Goal: Task Accomplishment & Management: Use online tool/utility

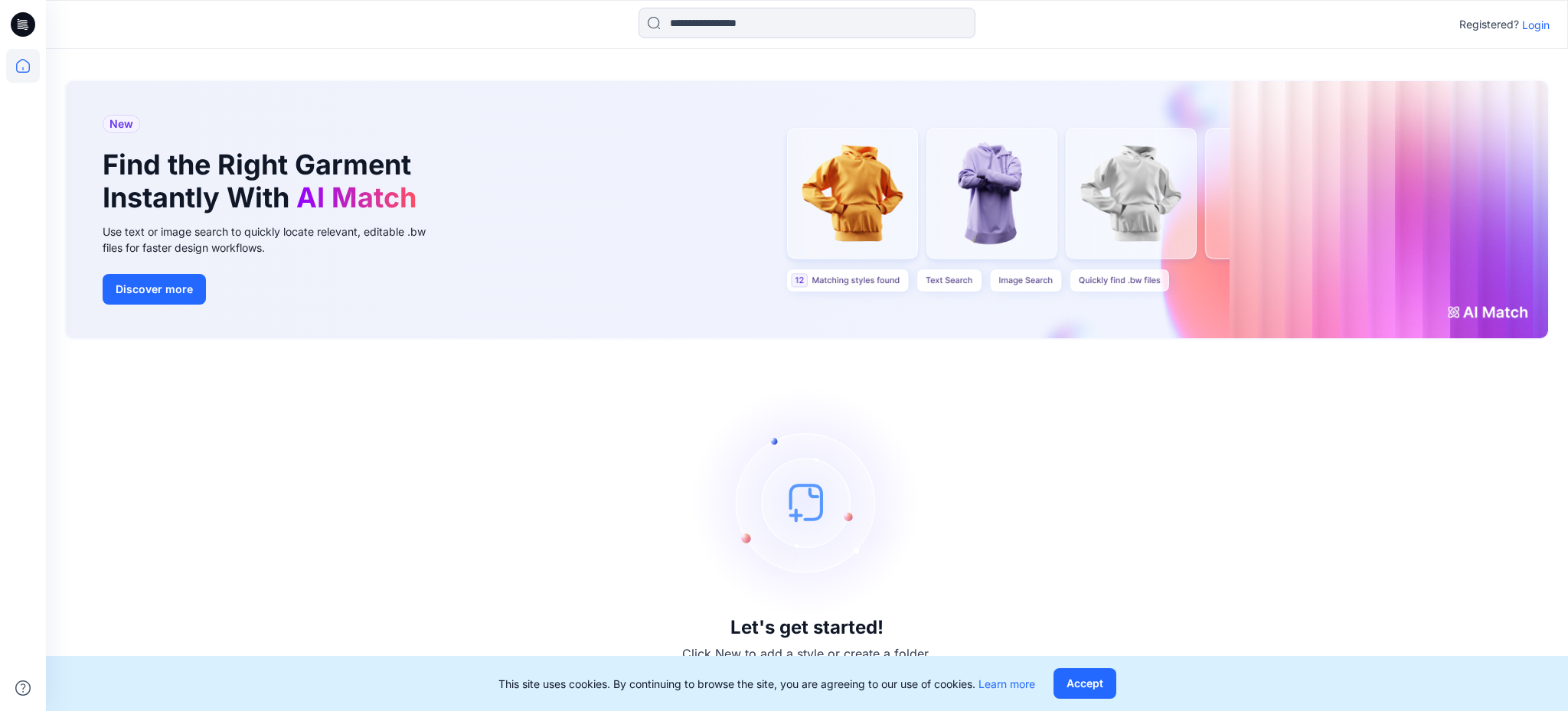
click at [1532, 19] on p "Login" at bounding box center [1535, 25] width 27 height 16
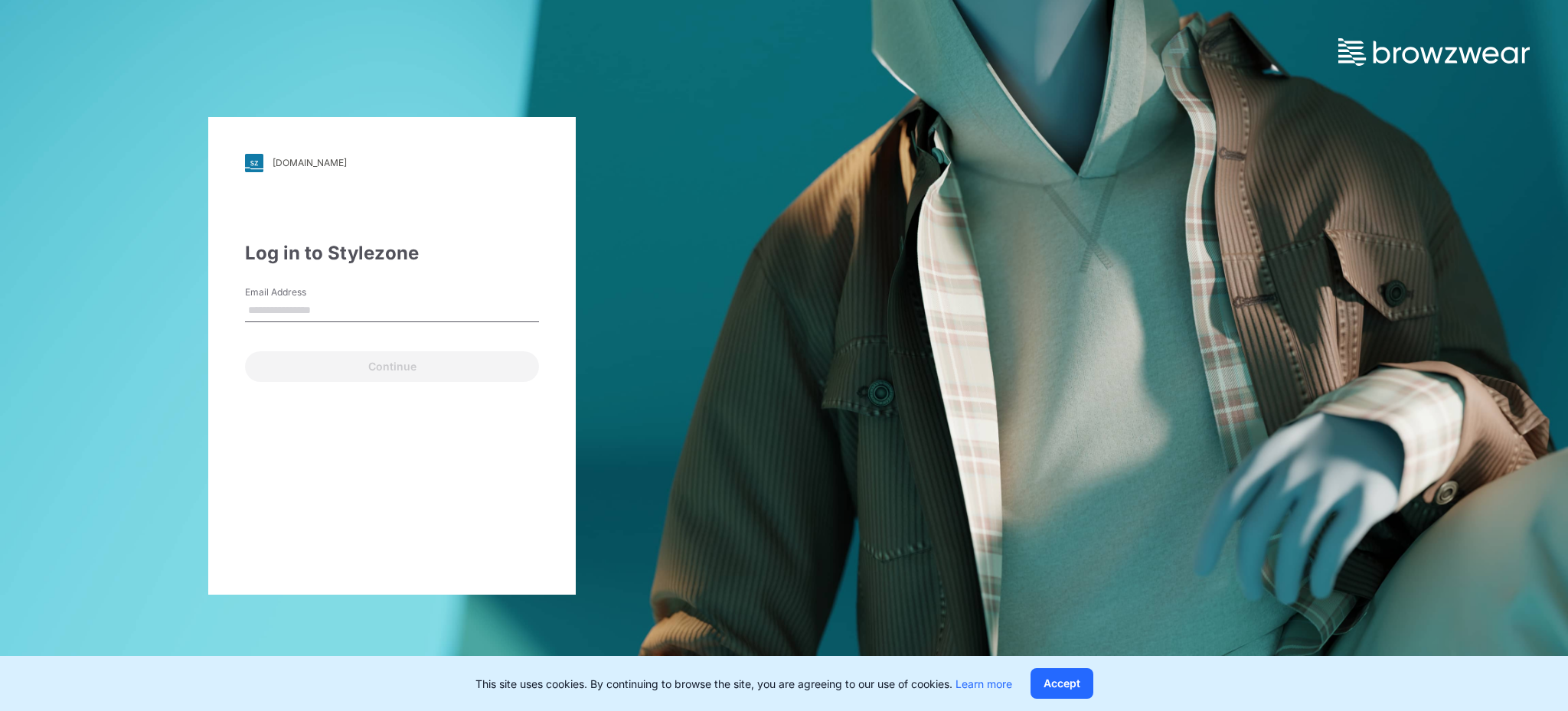
click at [332, 310] on input "Email Address" at bounding box center [391, 310] width 294 height 23
type input "**********"
click at [245, 351] on button "Continue" at bounding box center [391, 366] width 294 height 30
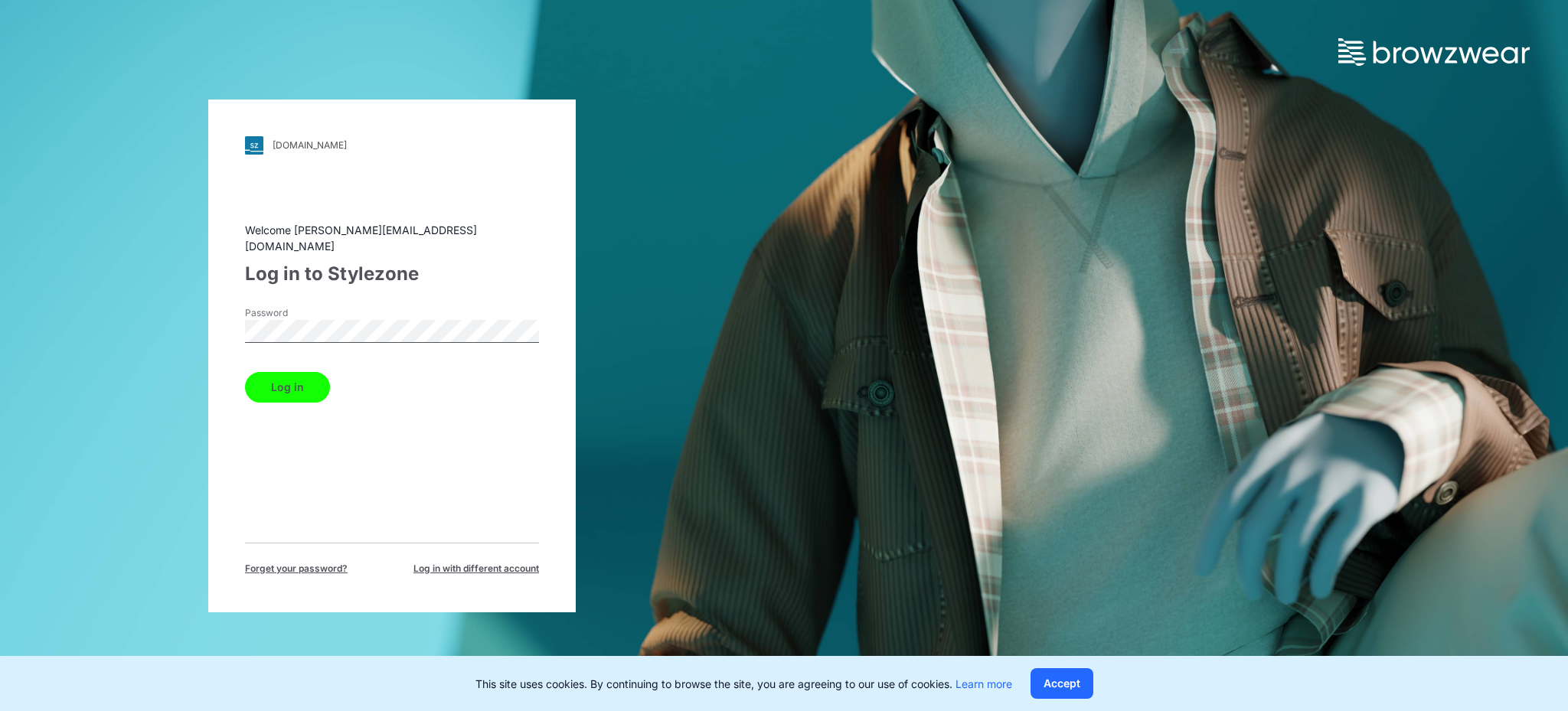
click at [245, 372] on button "Log in" at bounding box center [287, 387] width 85 height 30
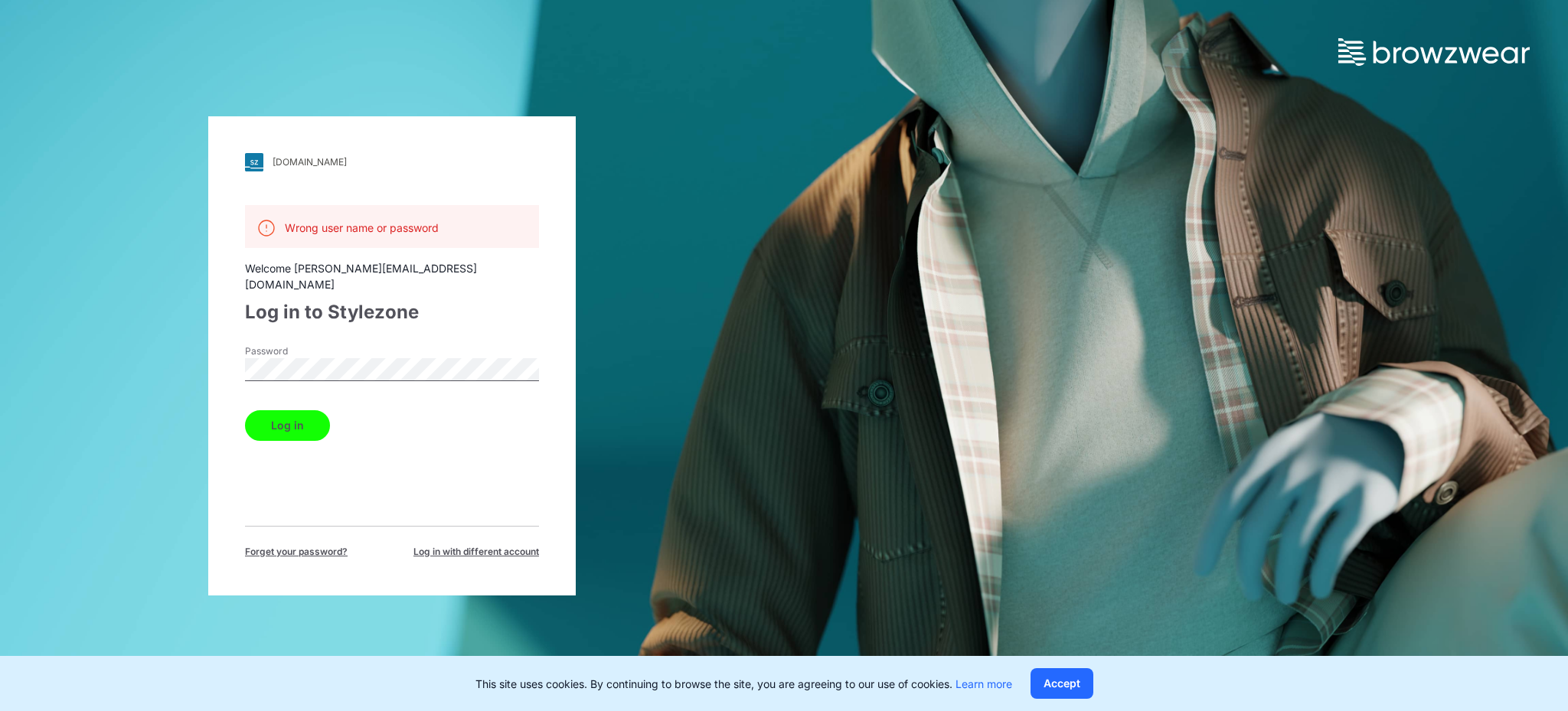
click at [245, 410] on button "Log in" at bounding box center [287, 425] width 85 height 30
click at [494, 545] on span "Log in with different account" at bounding box center [476, 552] width 126 height 14
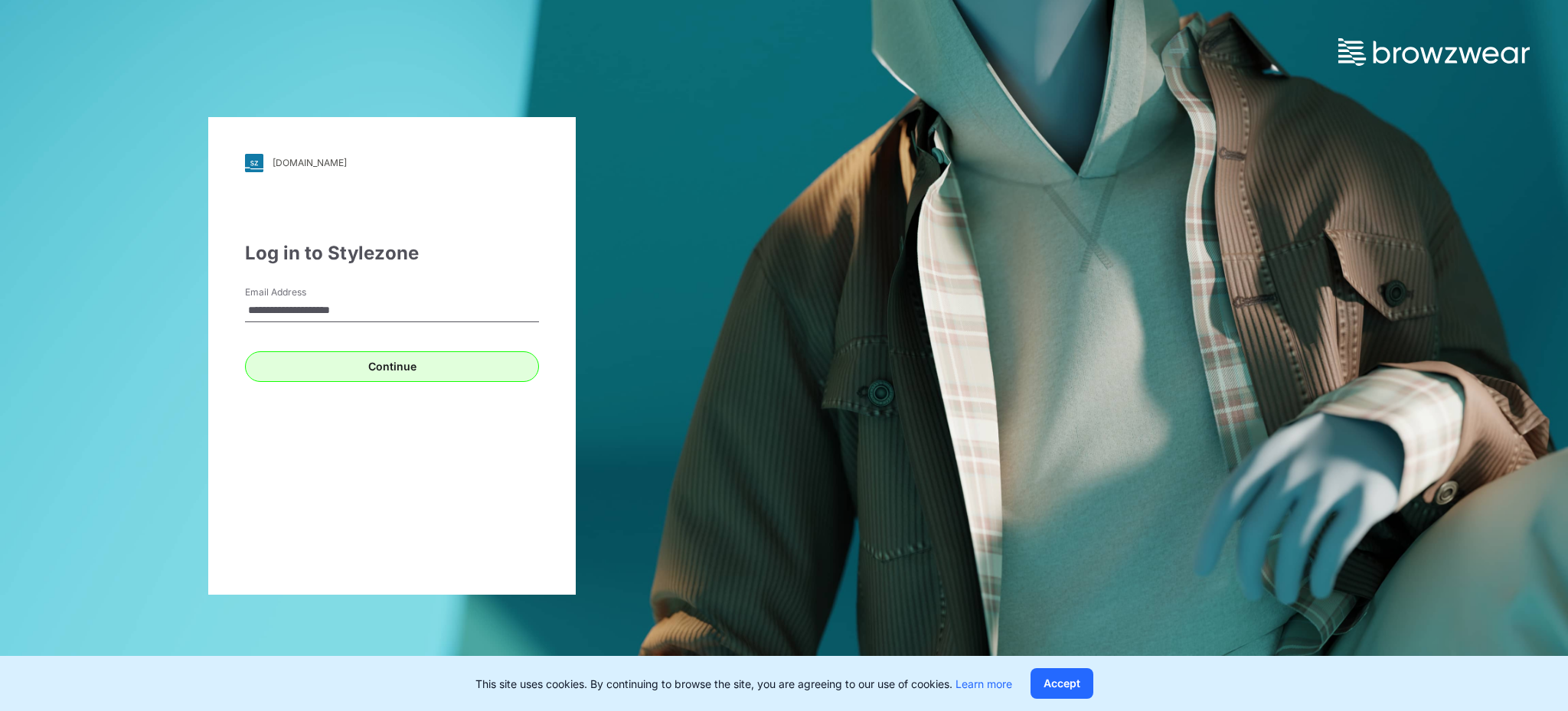
type input "**********"
click at [395, 360] on button "Continue" at bounding box center [391, 366] width 294 height 30
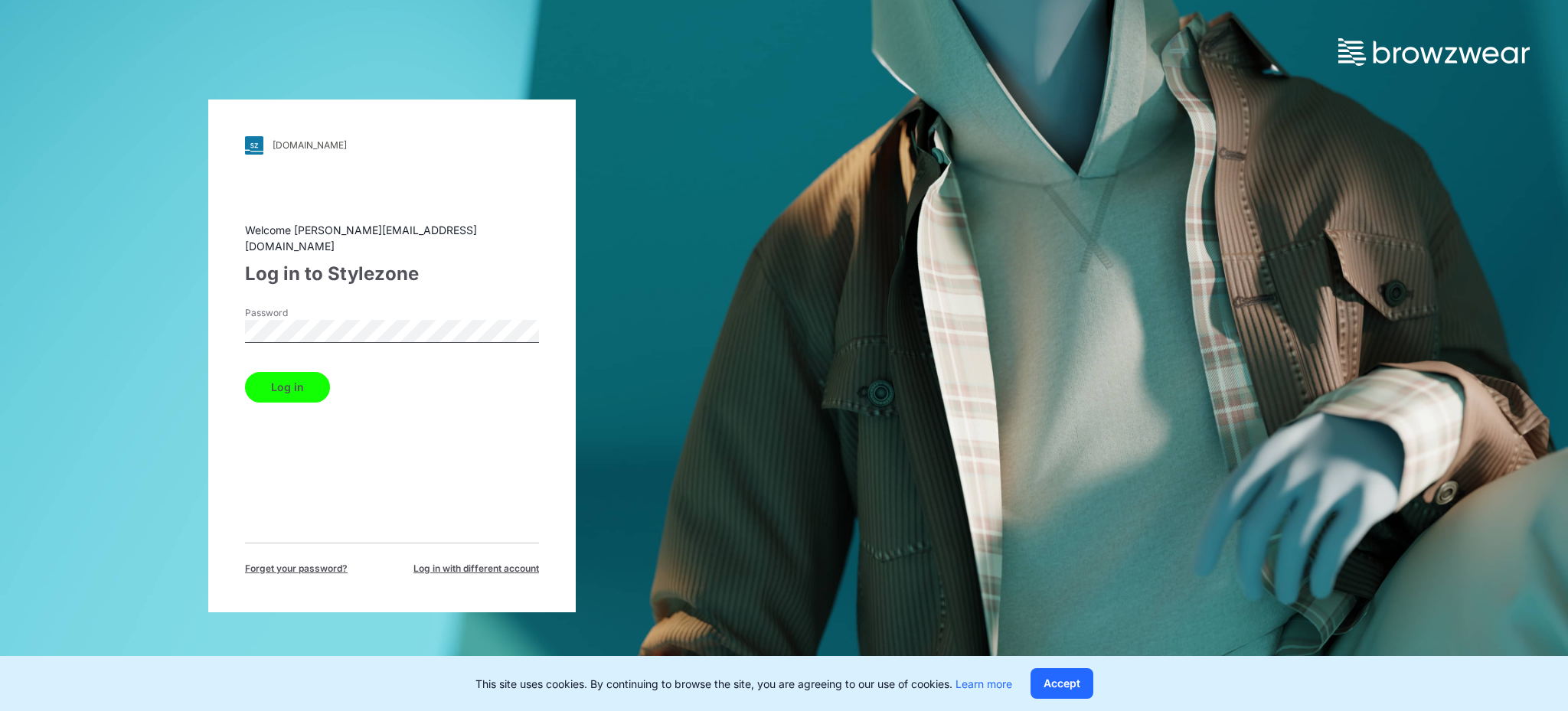
click at [297, 372] on button "Log in" at bounding box center [287, 387] width 85 height 30
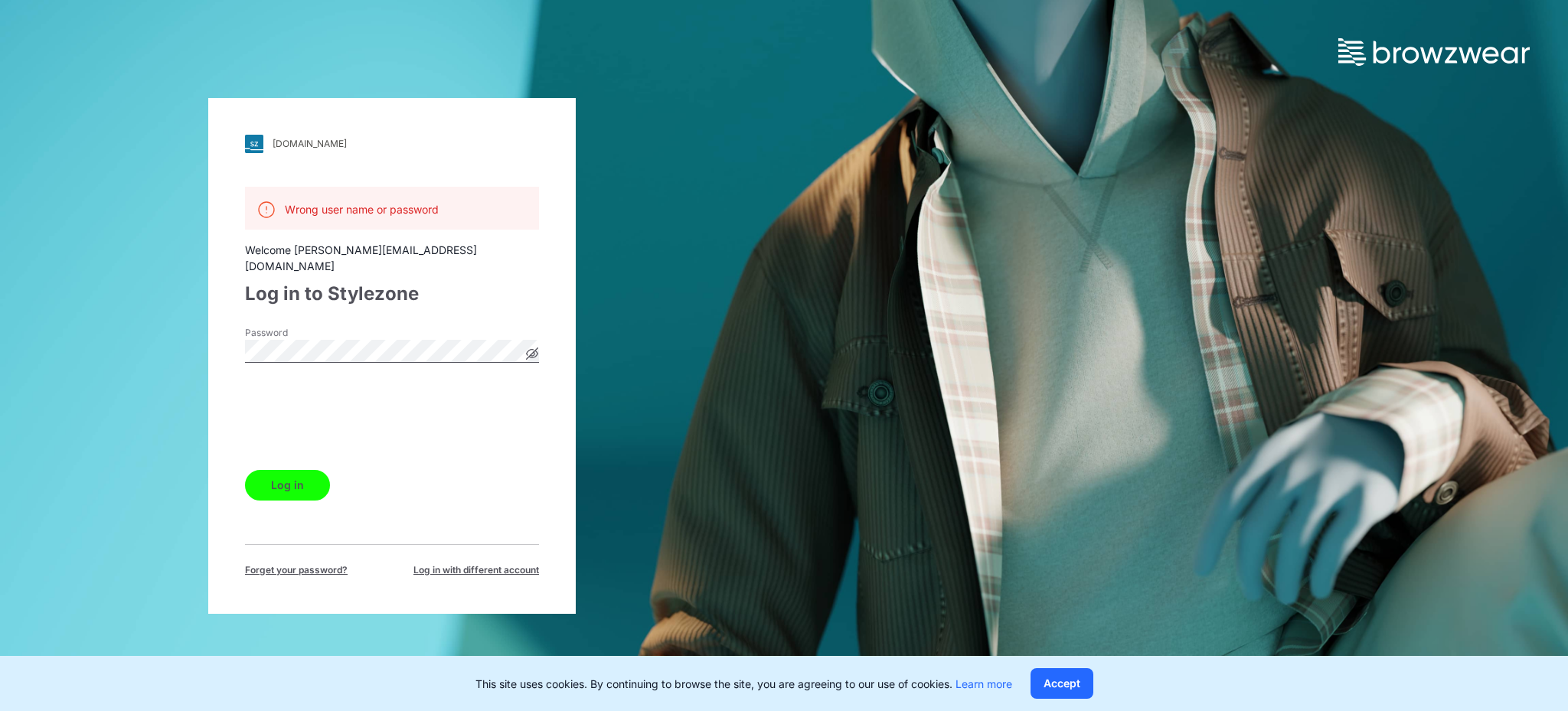
click at [287, 473] on button "Log in" at bounding box center [287, 484] width 85 height 30
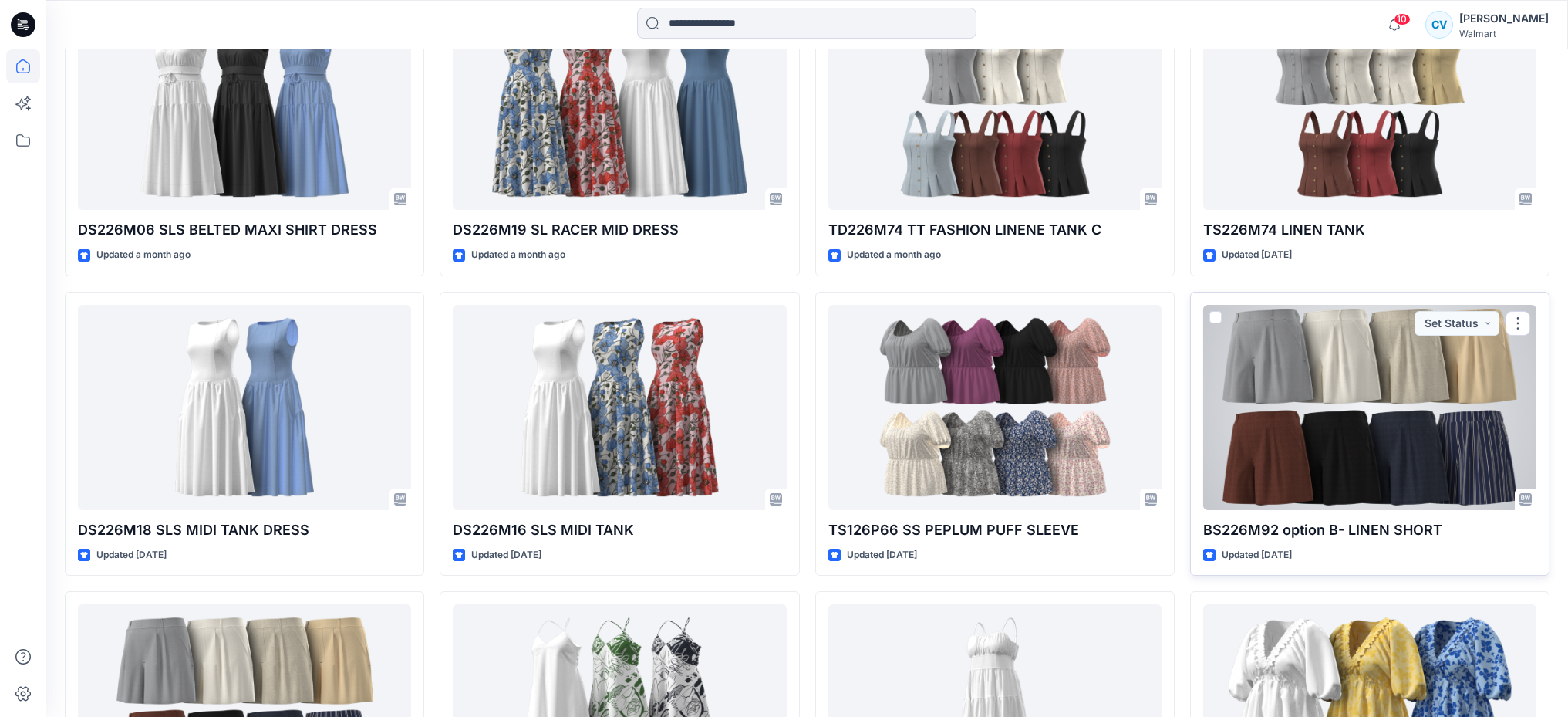
scroll to position [1850, 0]
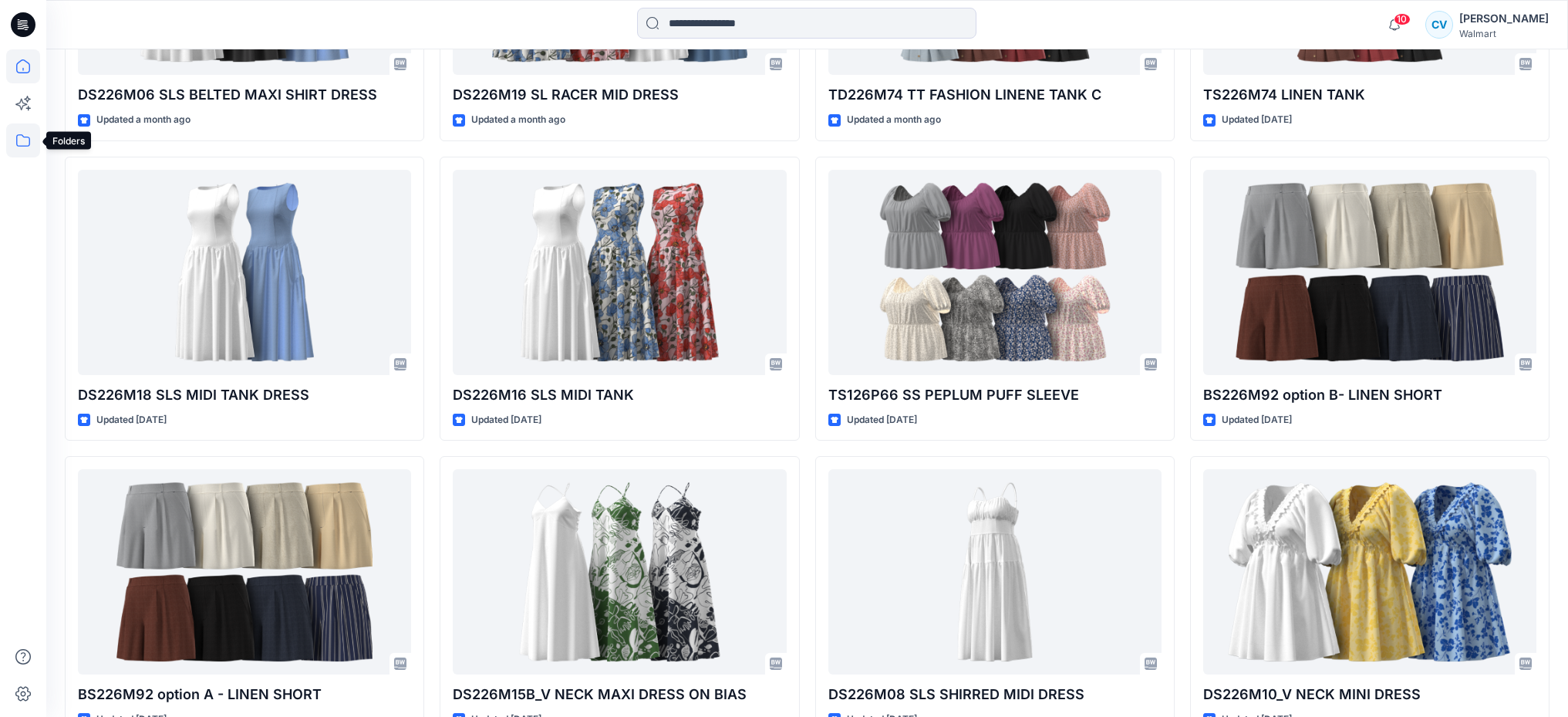
click at [31, 145] on icon at bounding box center [23, 140] width 34 height 34
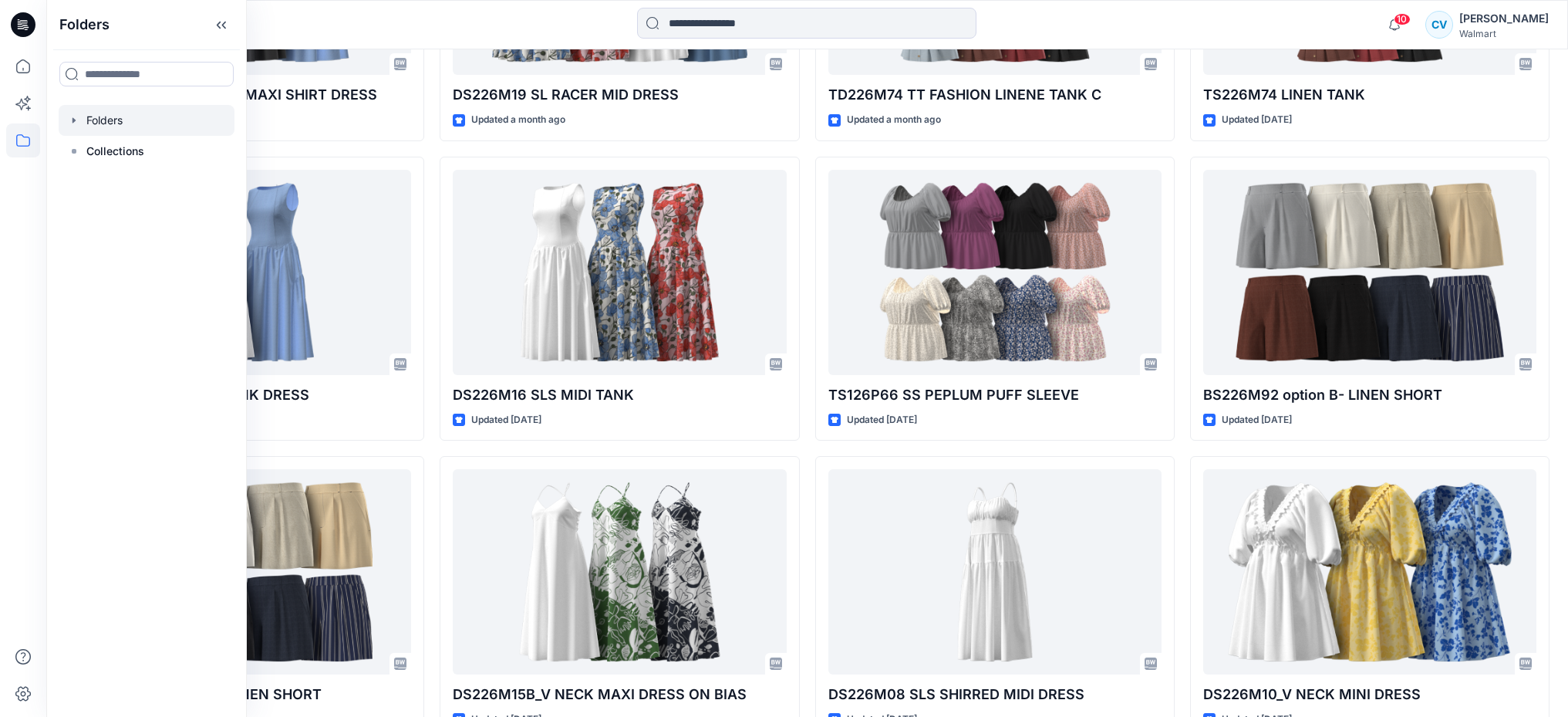
click at [70, 124] on icon "button" at bounding box center [74, 121] width 13 height 13
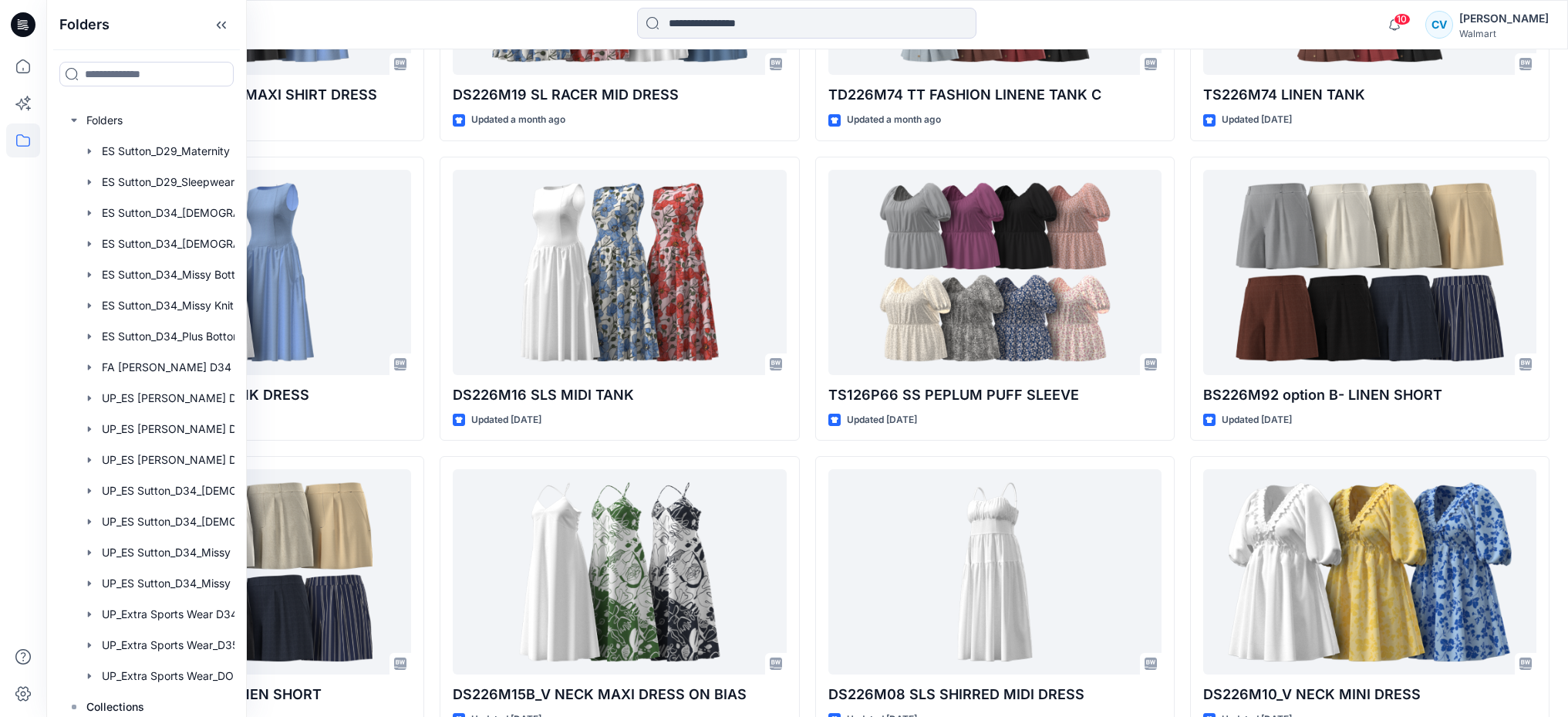
click at [246, 57] on div "Folders Folders ES Sutton_D29_Maternity ES Sutton_D29_Sleepwear ES Sutton_D34_[…" at bounding box center [146, 358] width 200 height 717
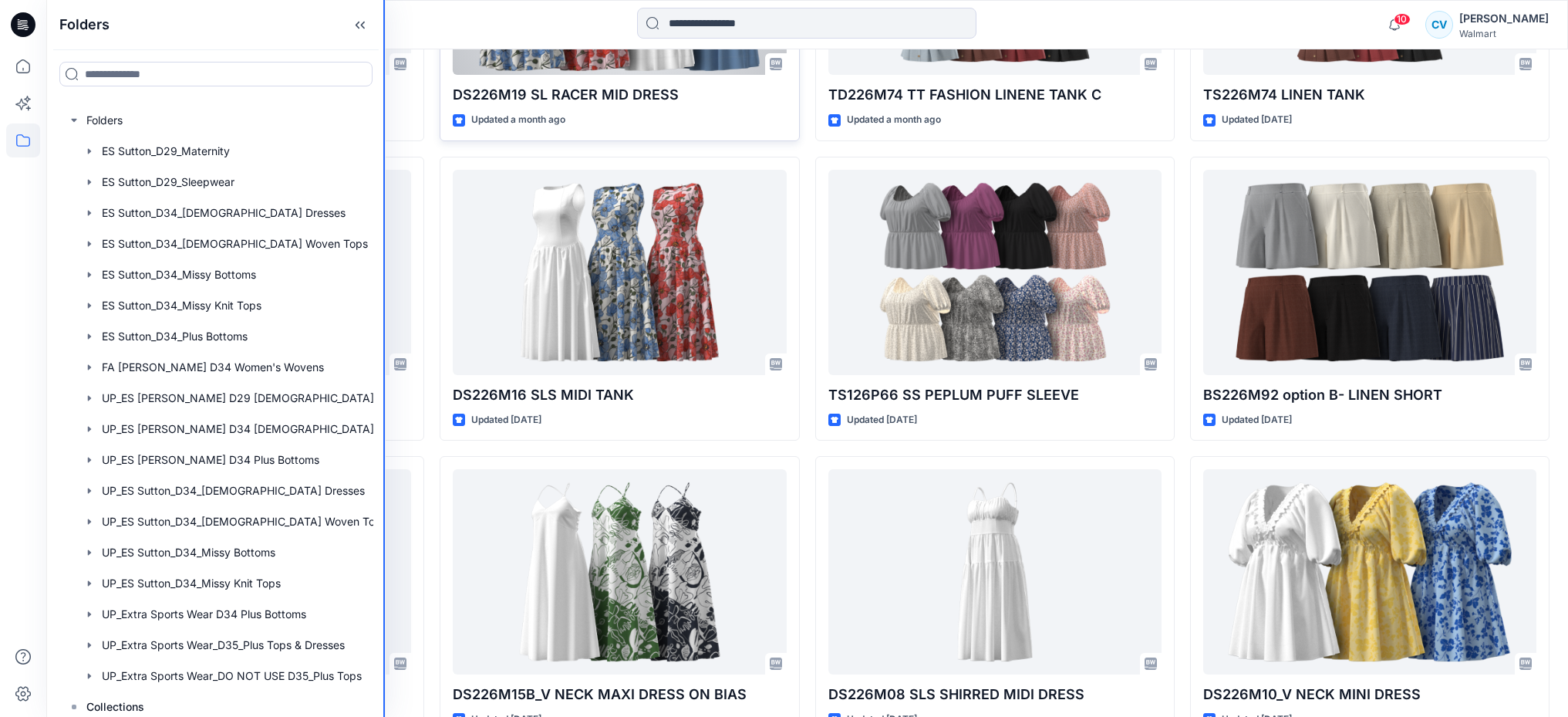
drag, startPoint x: 243, startPoint y: 57, endPoint x: 555, endPoint y: 81, distance: 312.9
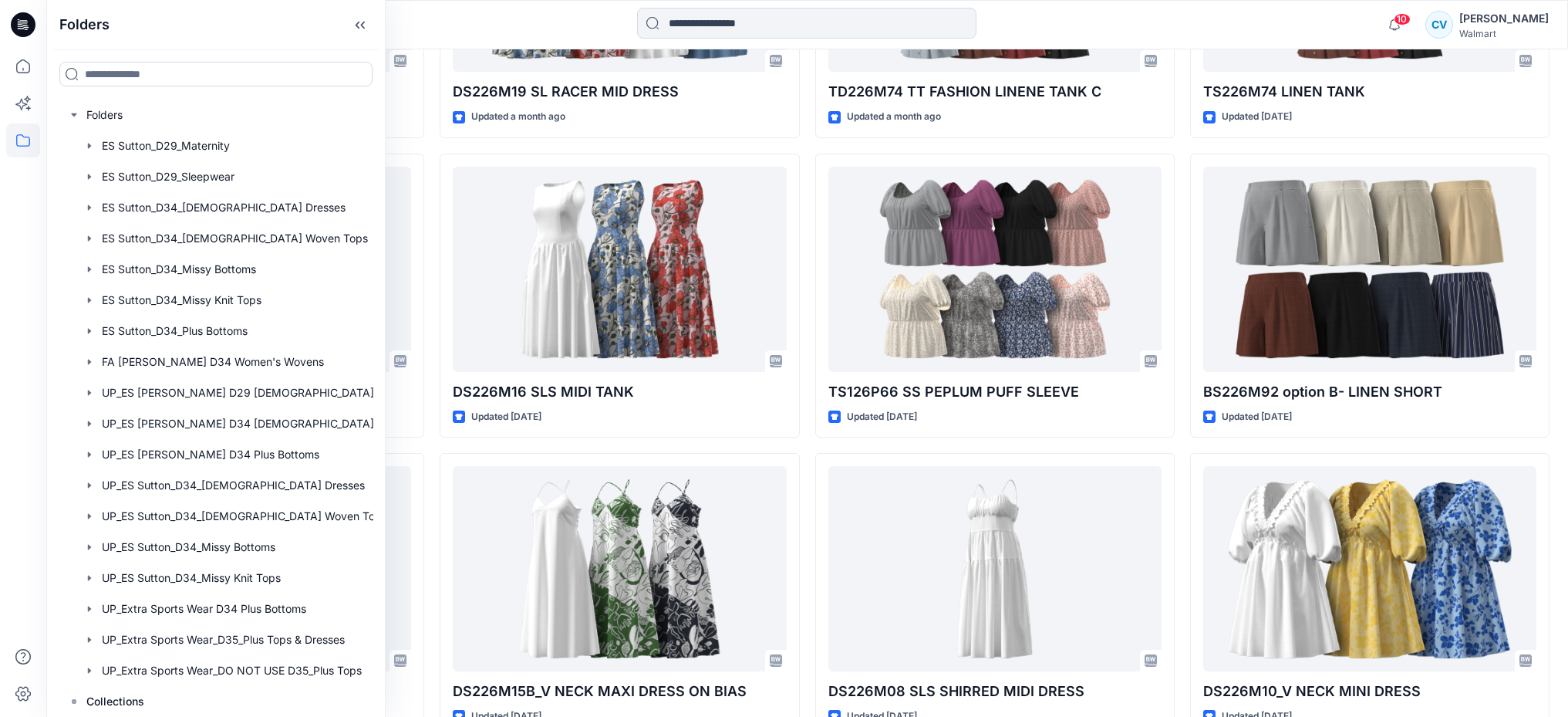
scroll to position [9, 0]
click at [149, 700] on div at bounding box center [216, 701] width 315 height 31
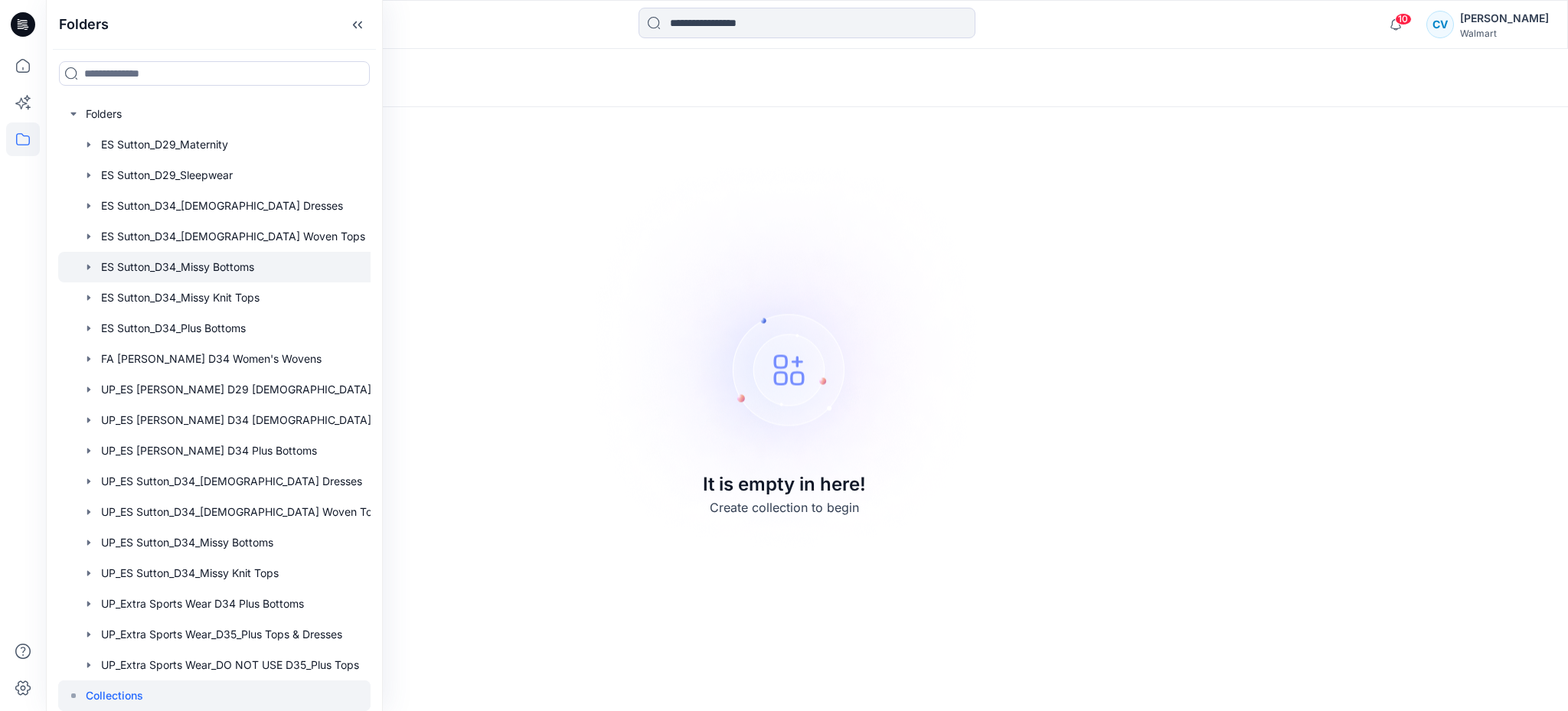
click at [244, 262] on div at bounding box center [234, 266] width 352 height 30
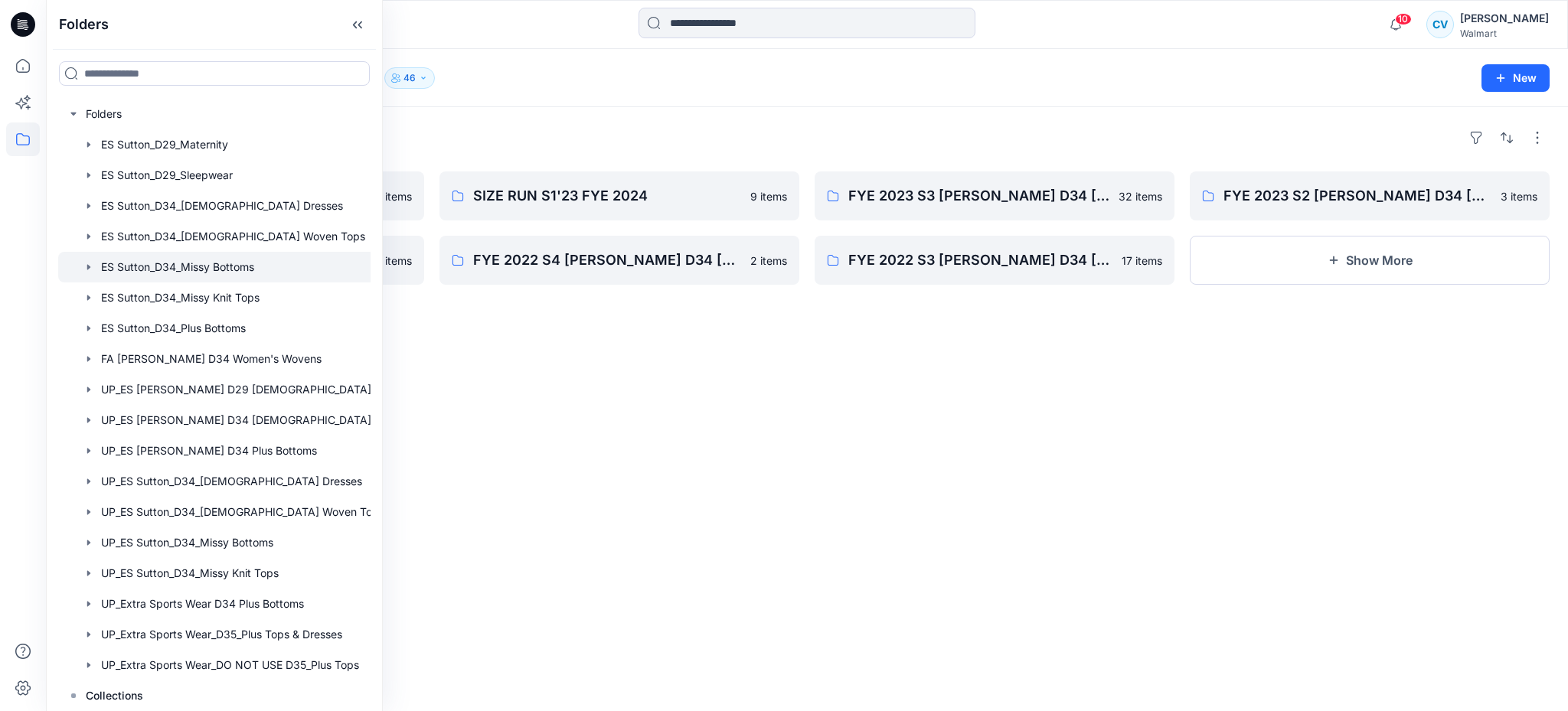
click at [808, 354] on div "Folders Block Sample WIP 0 items FYE 2023 S1 [PERSON_NAME] D34 [PERSON_NAME] BO…" at bounding box center [807, 409] width 1522 height 604
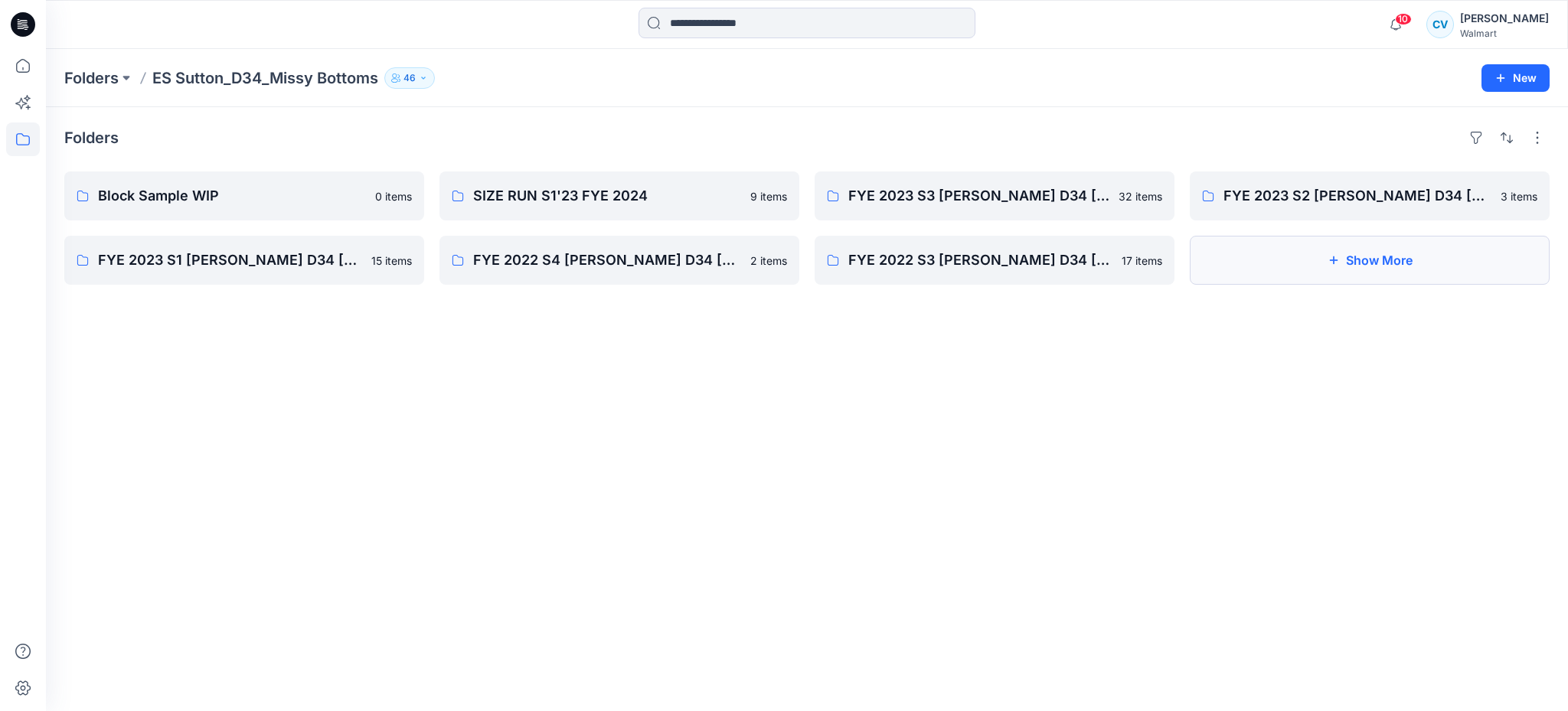
click at [1455, 265] on button "Show More" at bounding box center [1369, 260] width 360 height 49
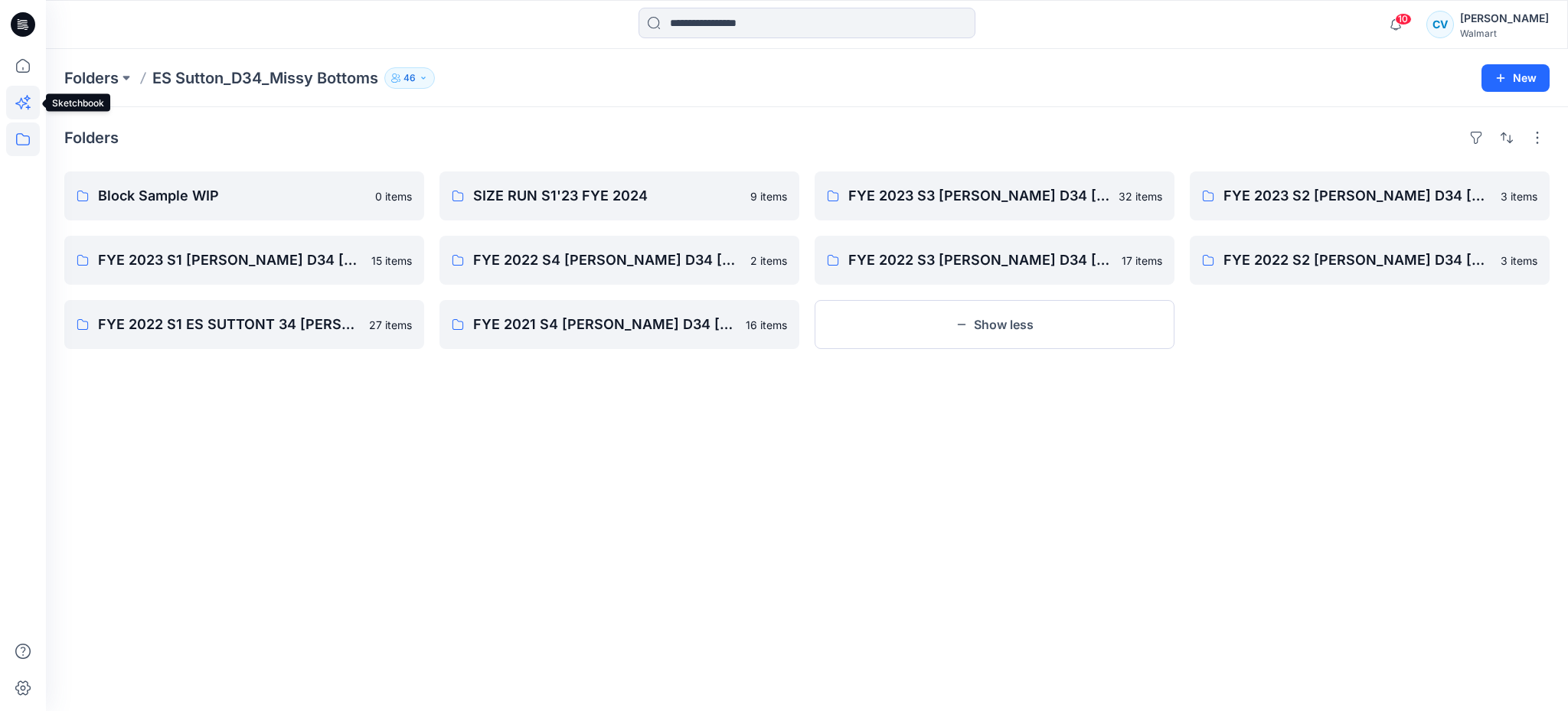
click at [16, 95] on icon at bounding box center [23, 102] width 33 height 33
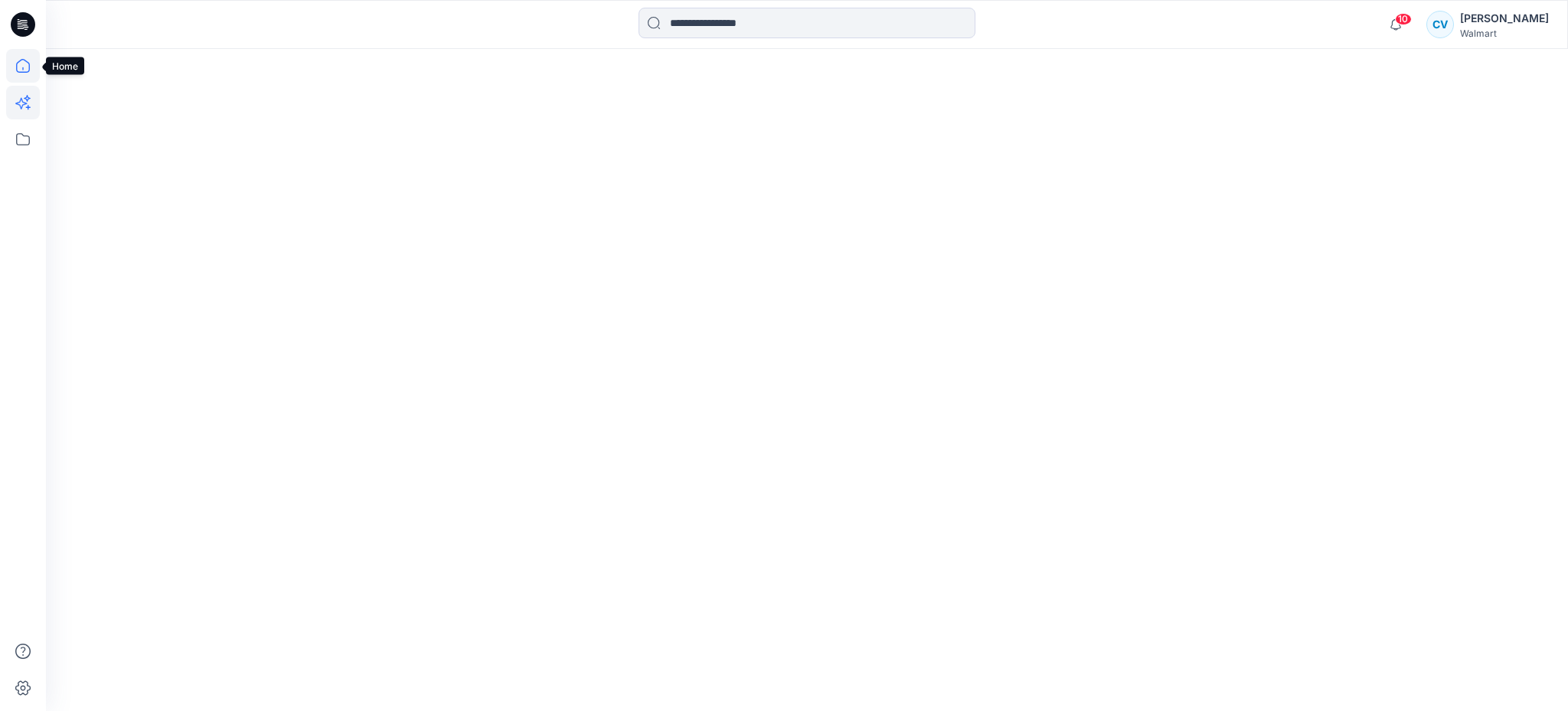
click at [19, 68] on icon at bounding box center [23, 65] width 33 height 33
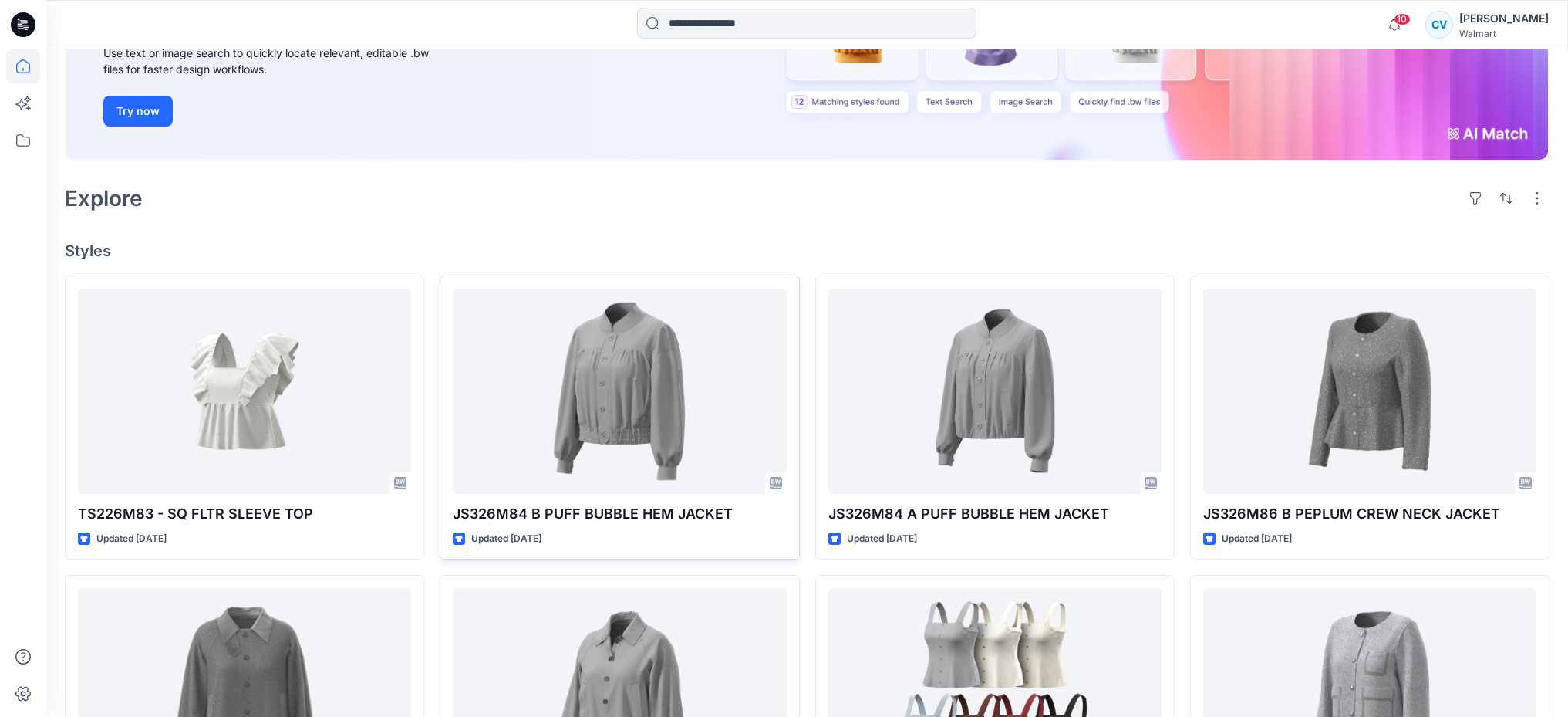
scroll to position [244, 0]
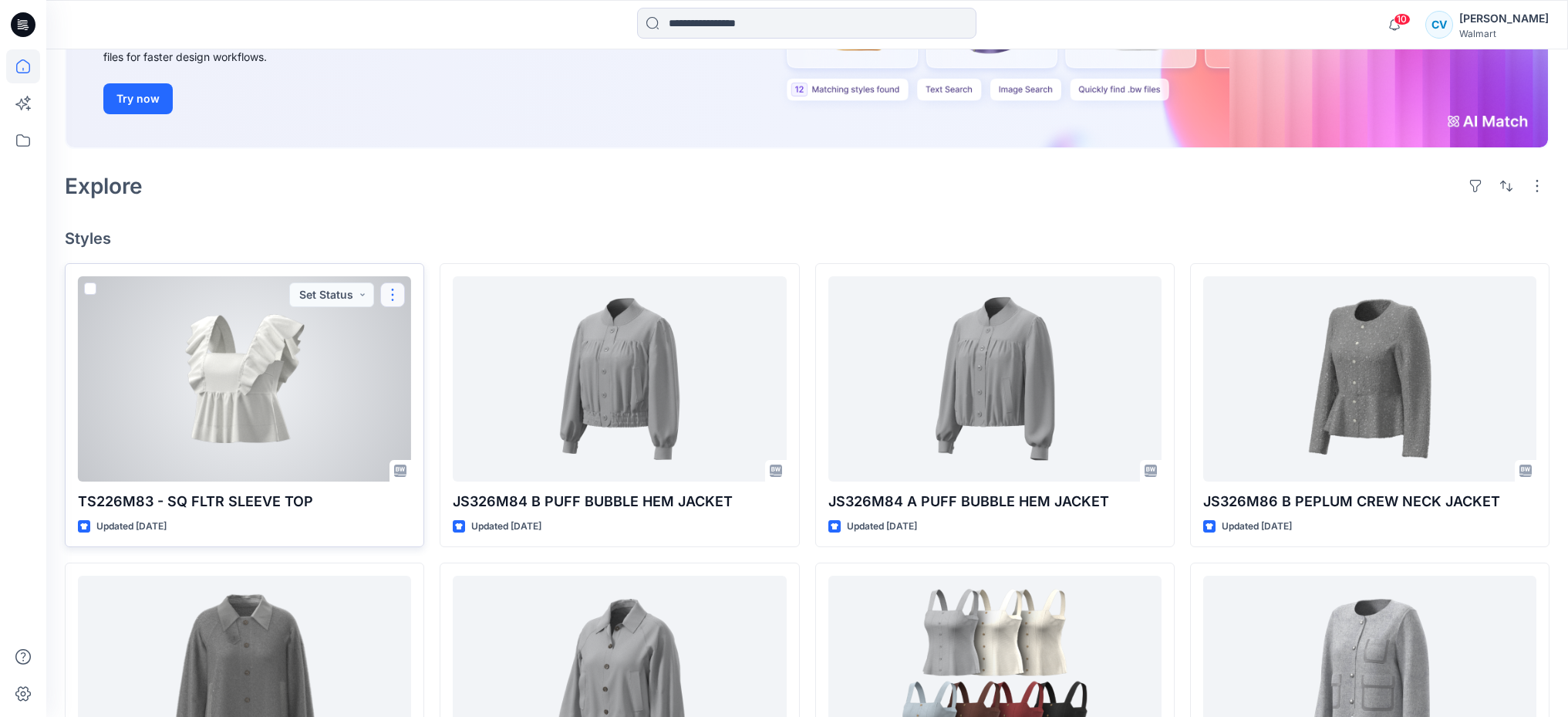
click at [401, 295] on button "button" at bounding box center [393, 295] width 25 height 25
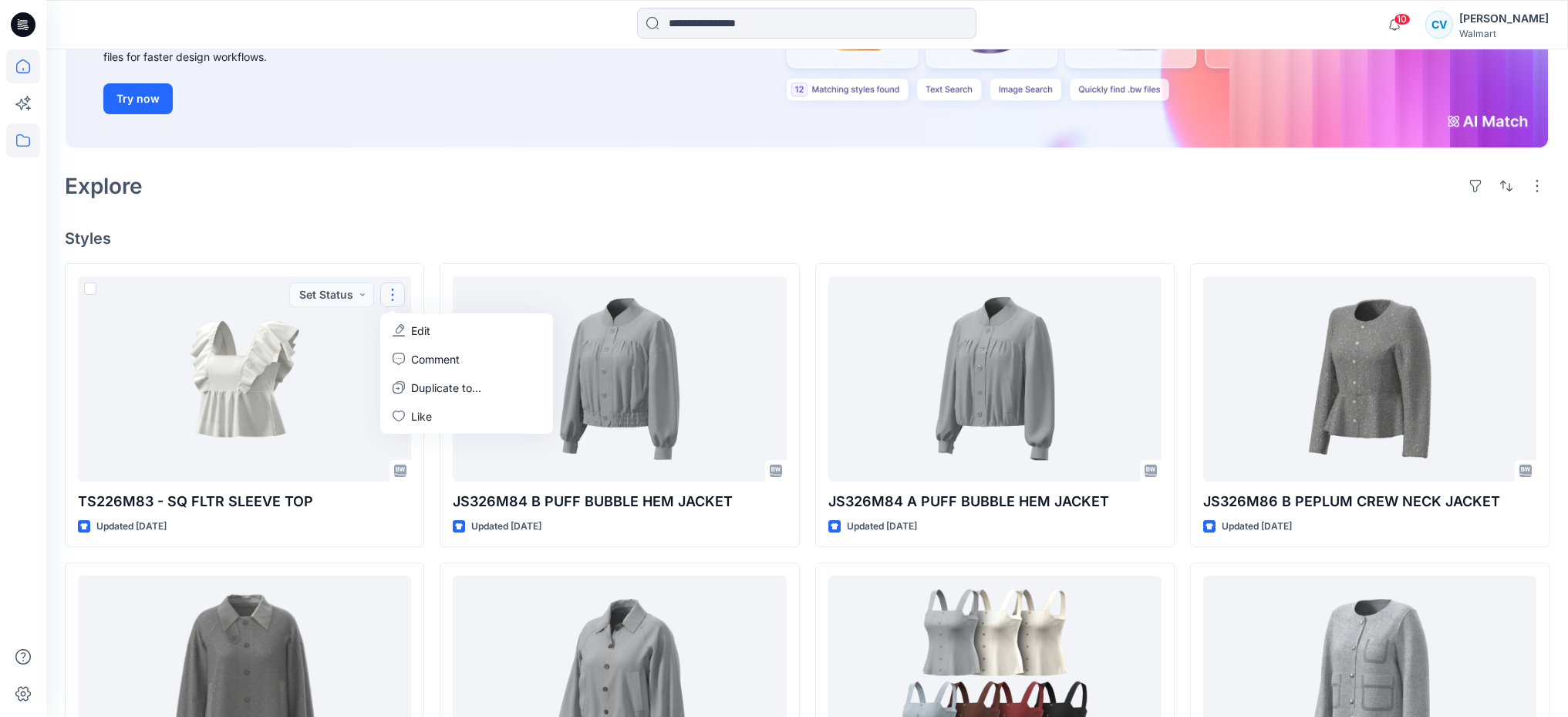
click at [27, 142] on icon at bounding box center [23, 140] width 34 height 34
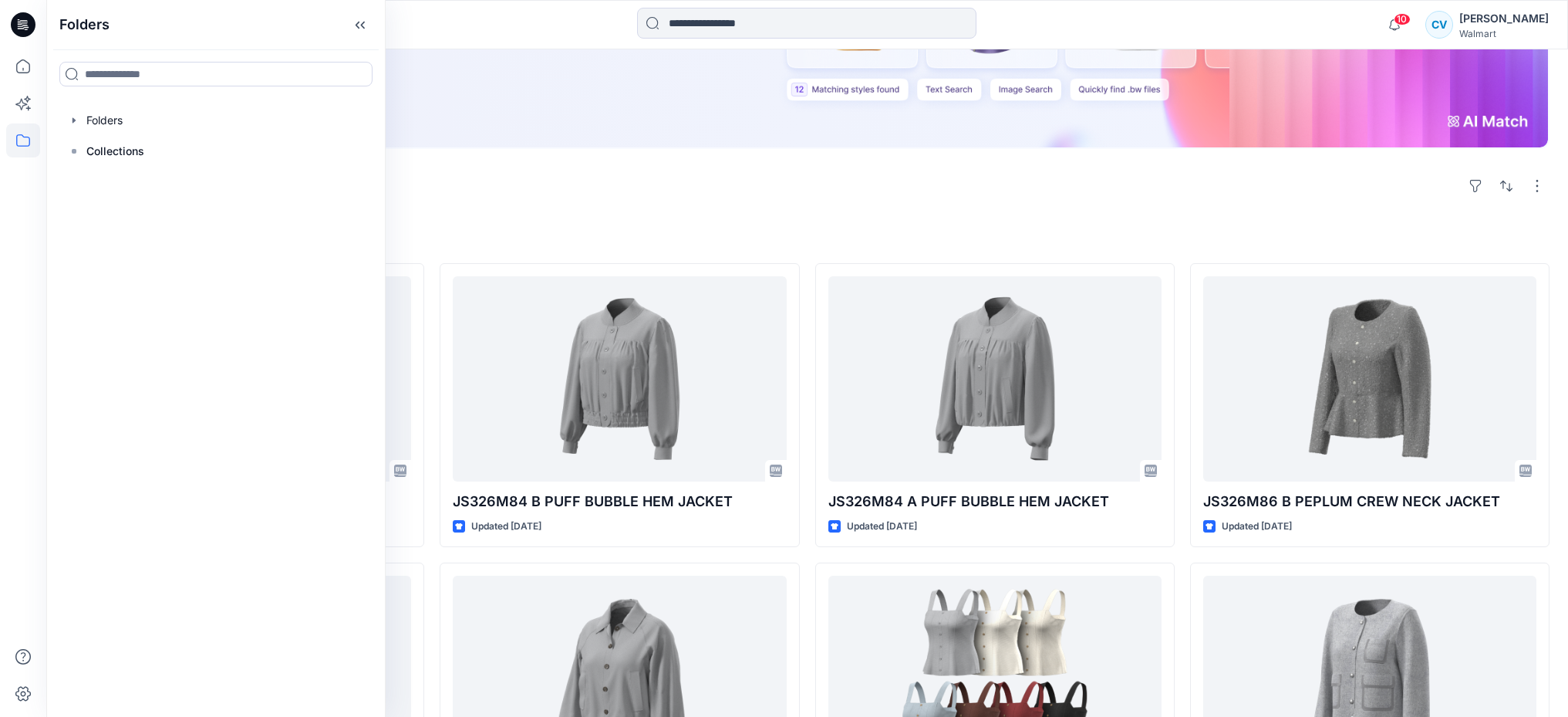
click at [120, 103] on div "Folders Folders Collections" at bounding box center [216, 358] width 340 height 717
click at [117, 117] on div at bounding box center [216, 120] width 315 height 31
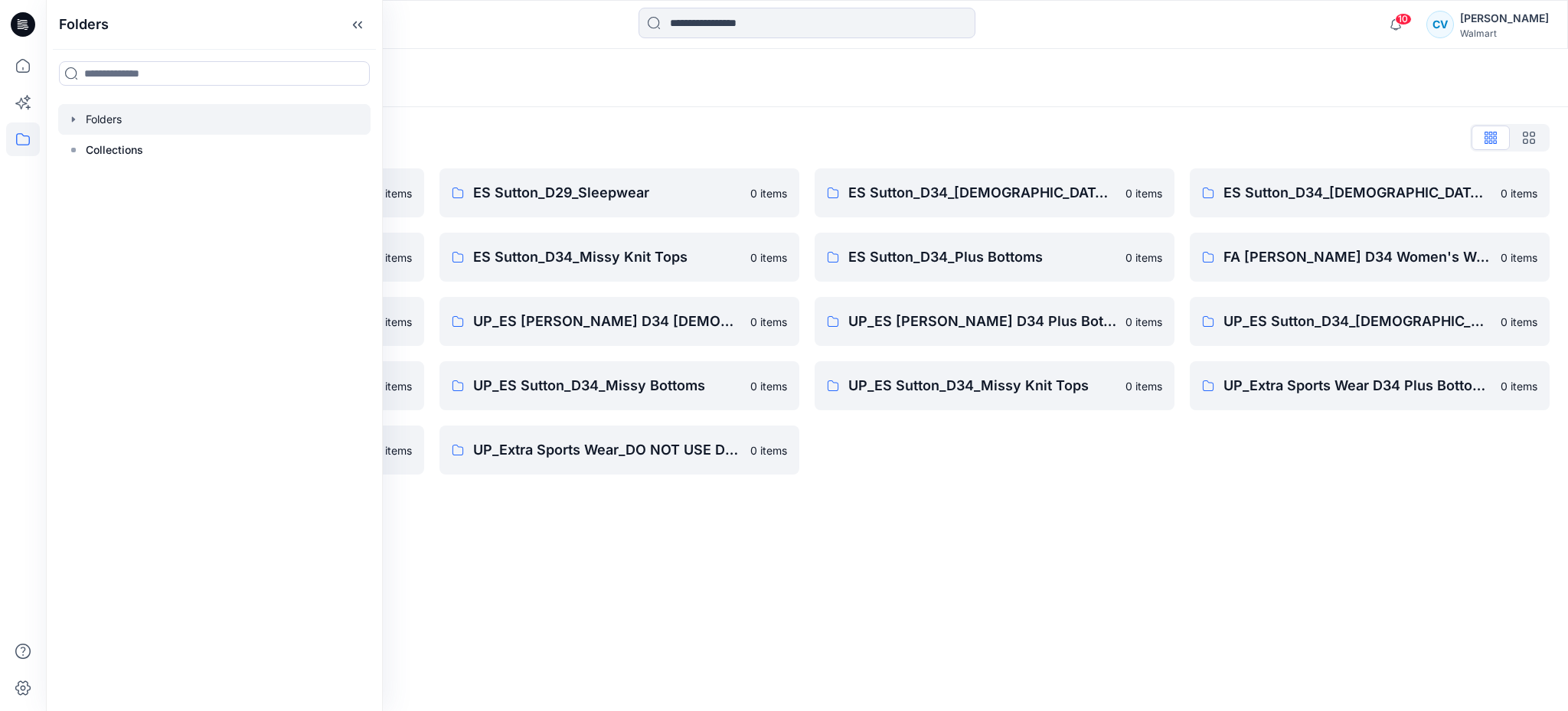
click at [723, 128] on div "Folders List" at bounding box center [807, 138] width 1485 height 25
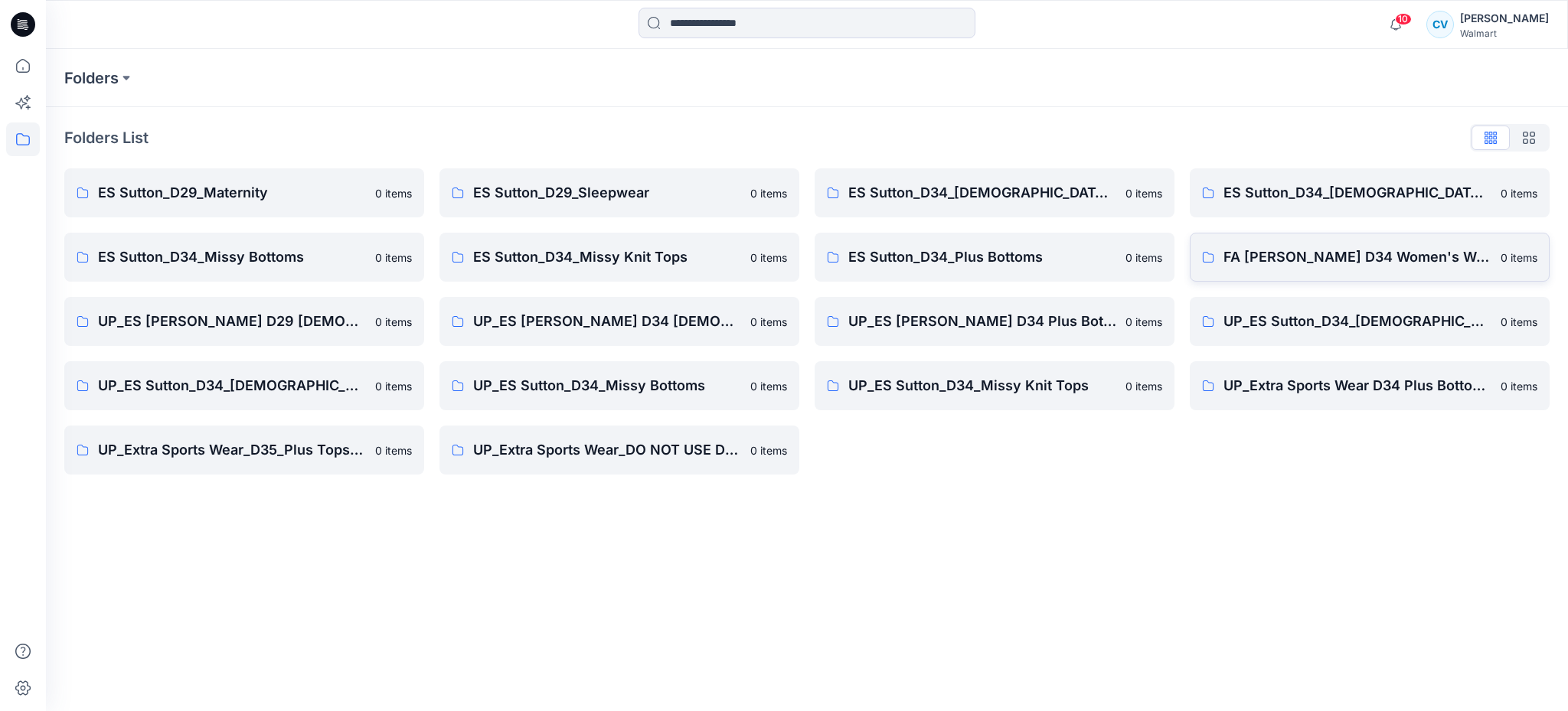
click at [1376, 262] on p "FA [PERSON_NAME] D34 Women's Wovens" at bounding box center [1357, 257] width 268 height 22
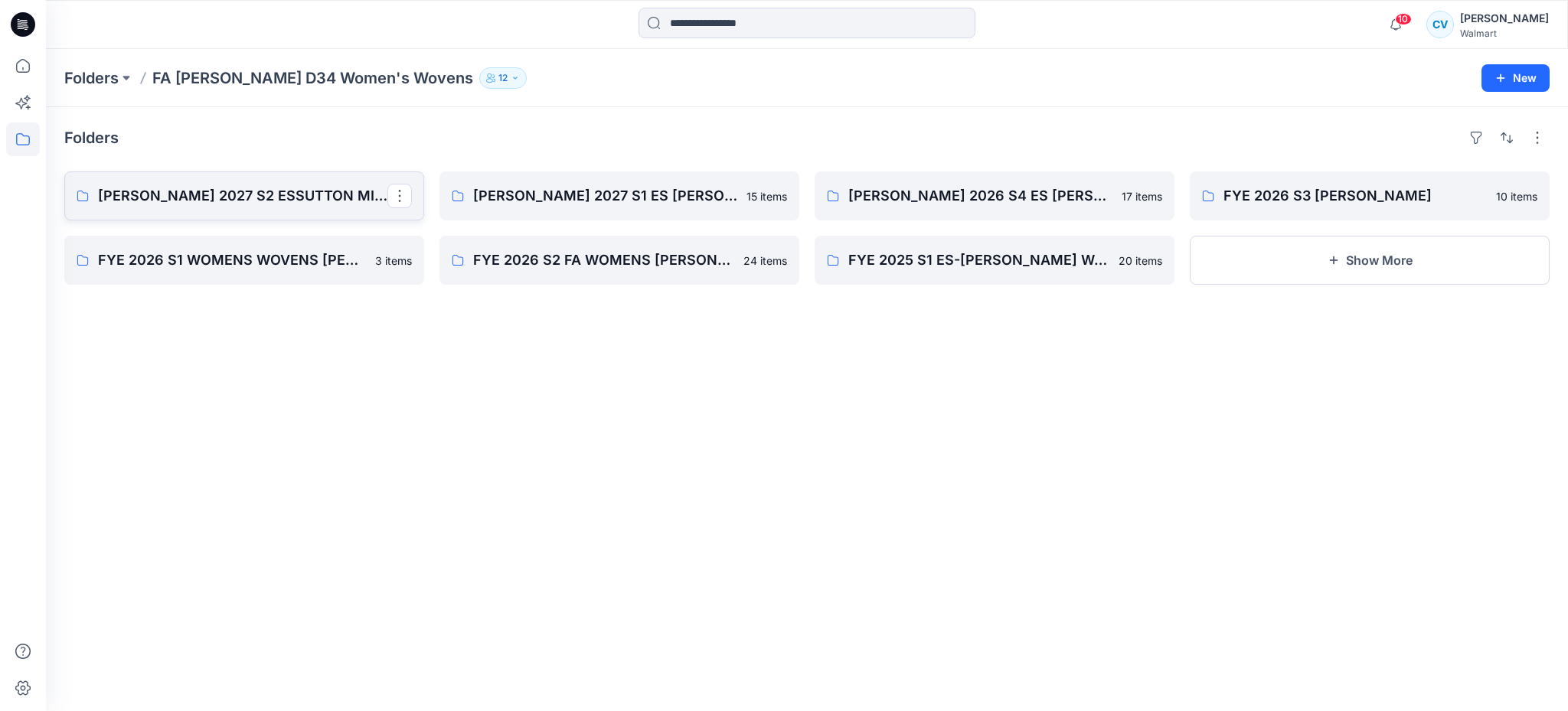
click at [290, 203] on p "[PERSON_NAME] 2027 S2 ESSUTTON MISSY WOVENS" at bounding box center [242, 196] width 290 height 22
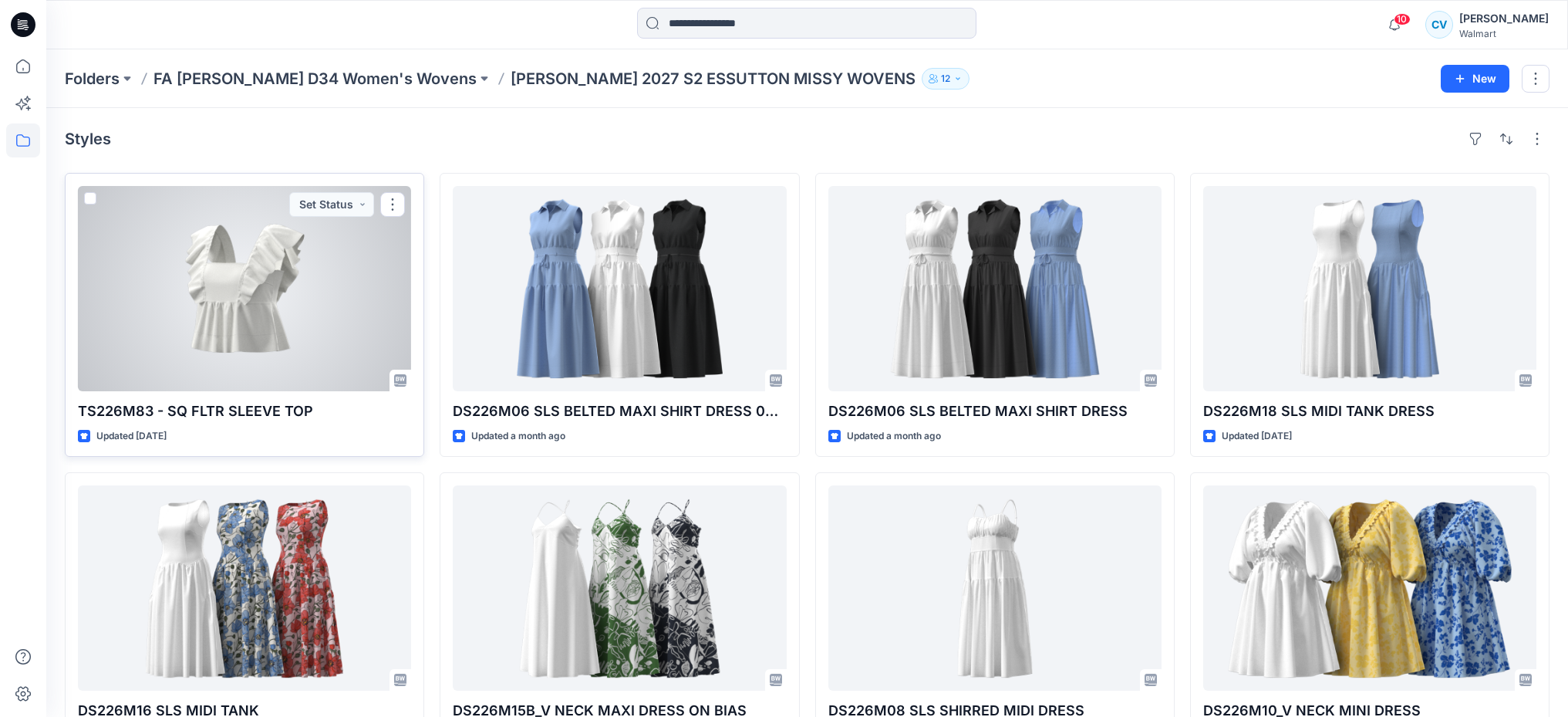
click at [336, 396] on div "TS226M83 - SQ FLTR SLEEVE TOP Updated [DATE] Set Status" at bounding box center [244, 315] width 359 height 284
click at [403, 312] on div at bounding box center [245, 289] width 333 height 205
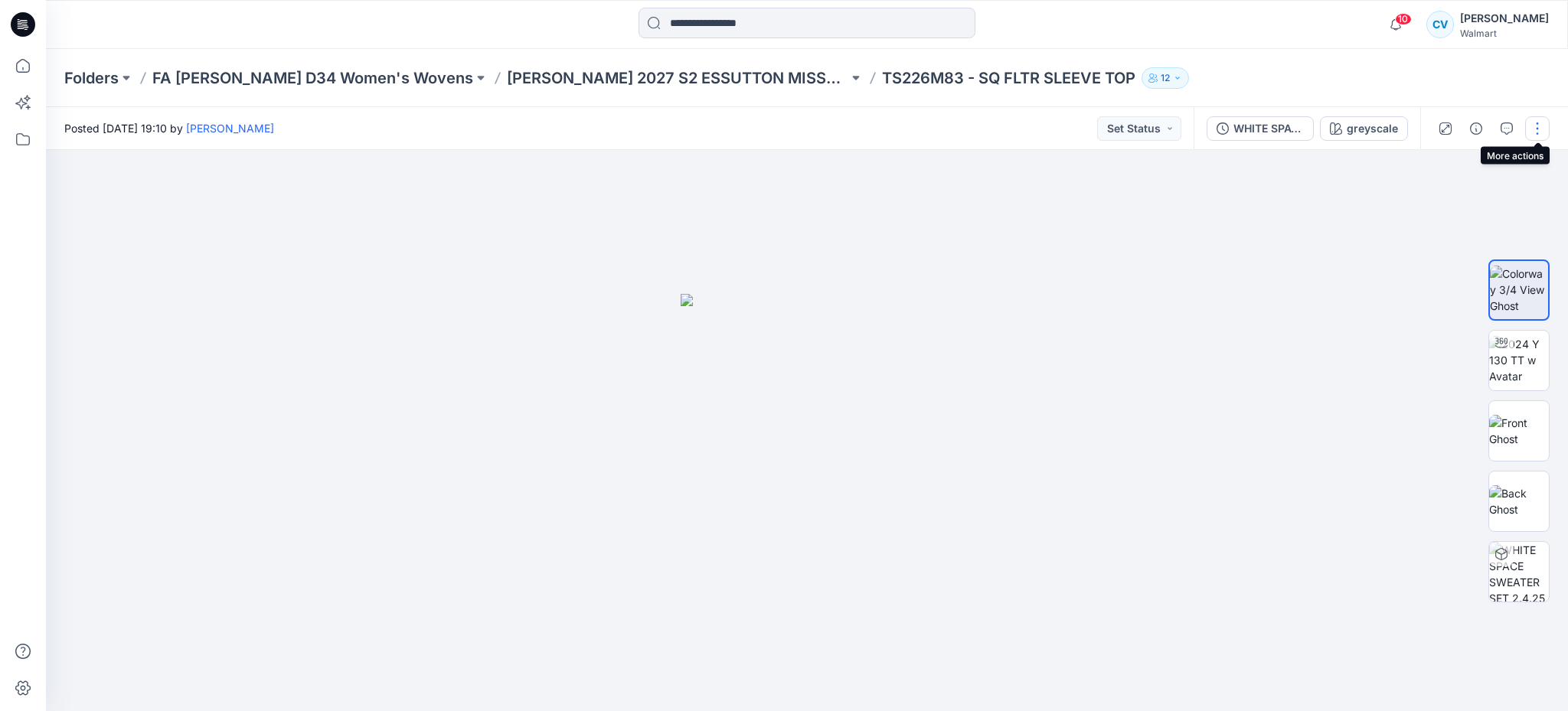
click at [1535, 127] on button "button" at bounding box center [1538, 129] width 25 height 25
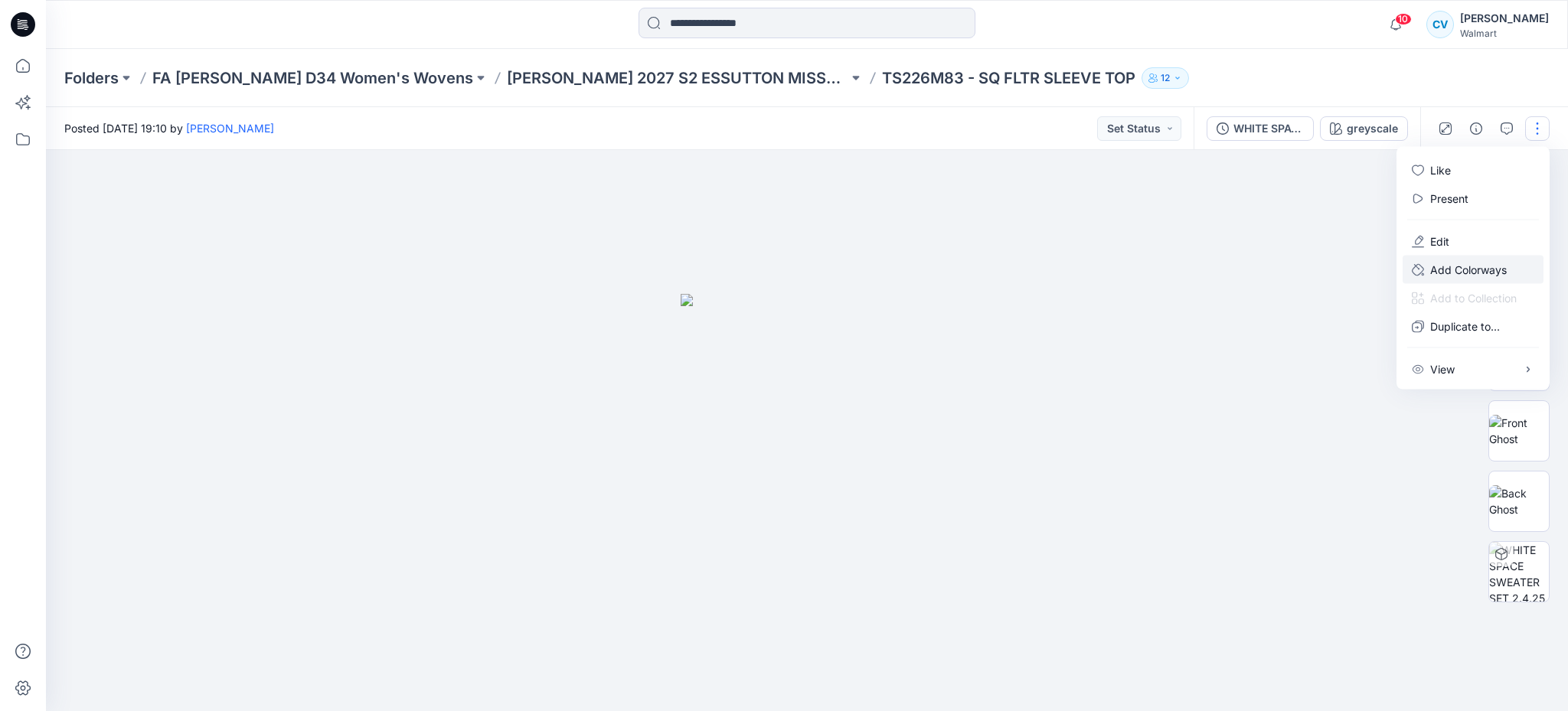
click at [1501, 272] on p "Add Colorways" at bounding box center [1468, 269] width 77 height 16
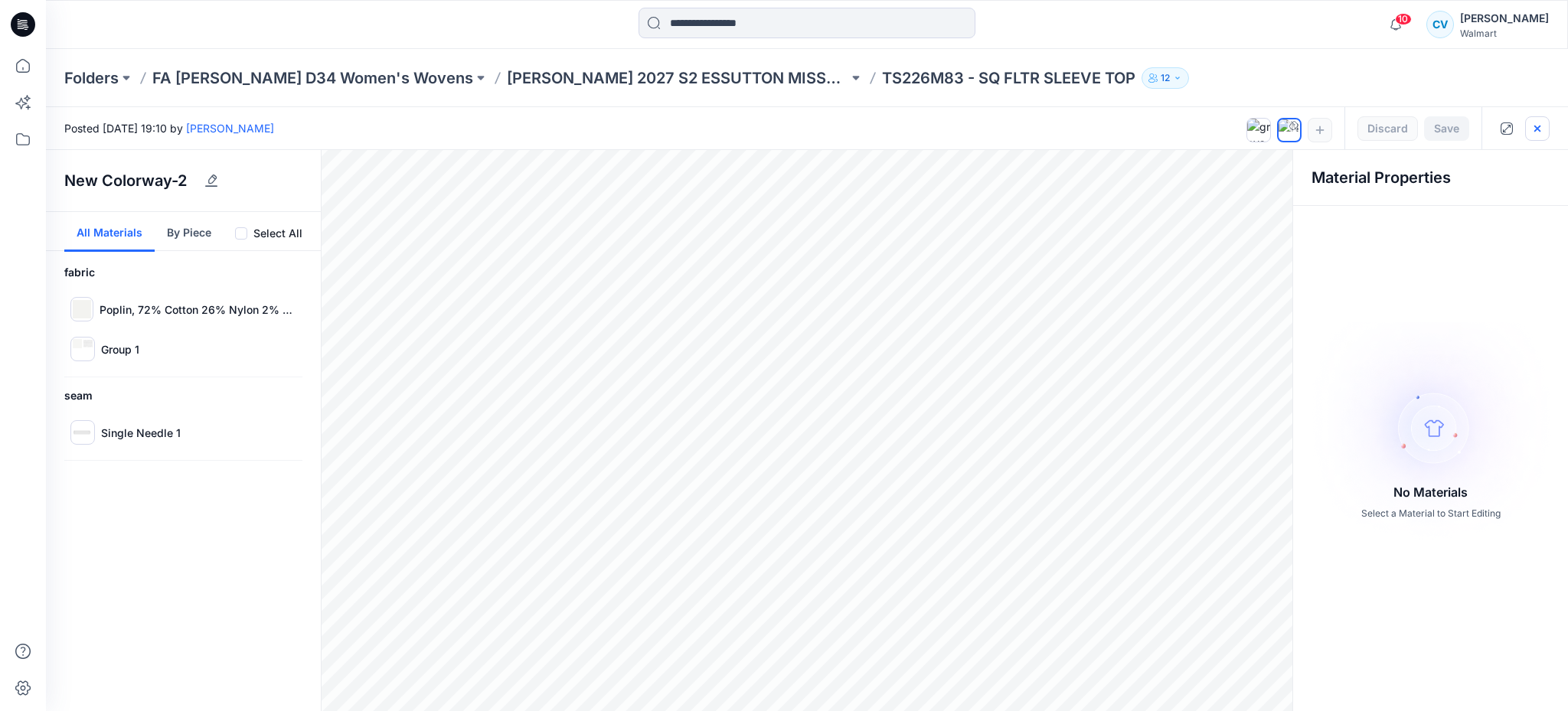
click at [1535, 129] on icon "button" at bounding box center [1537, 128] width 6 height 6
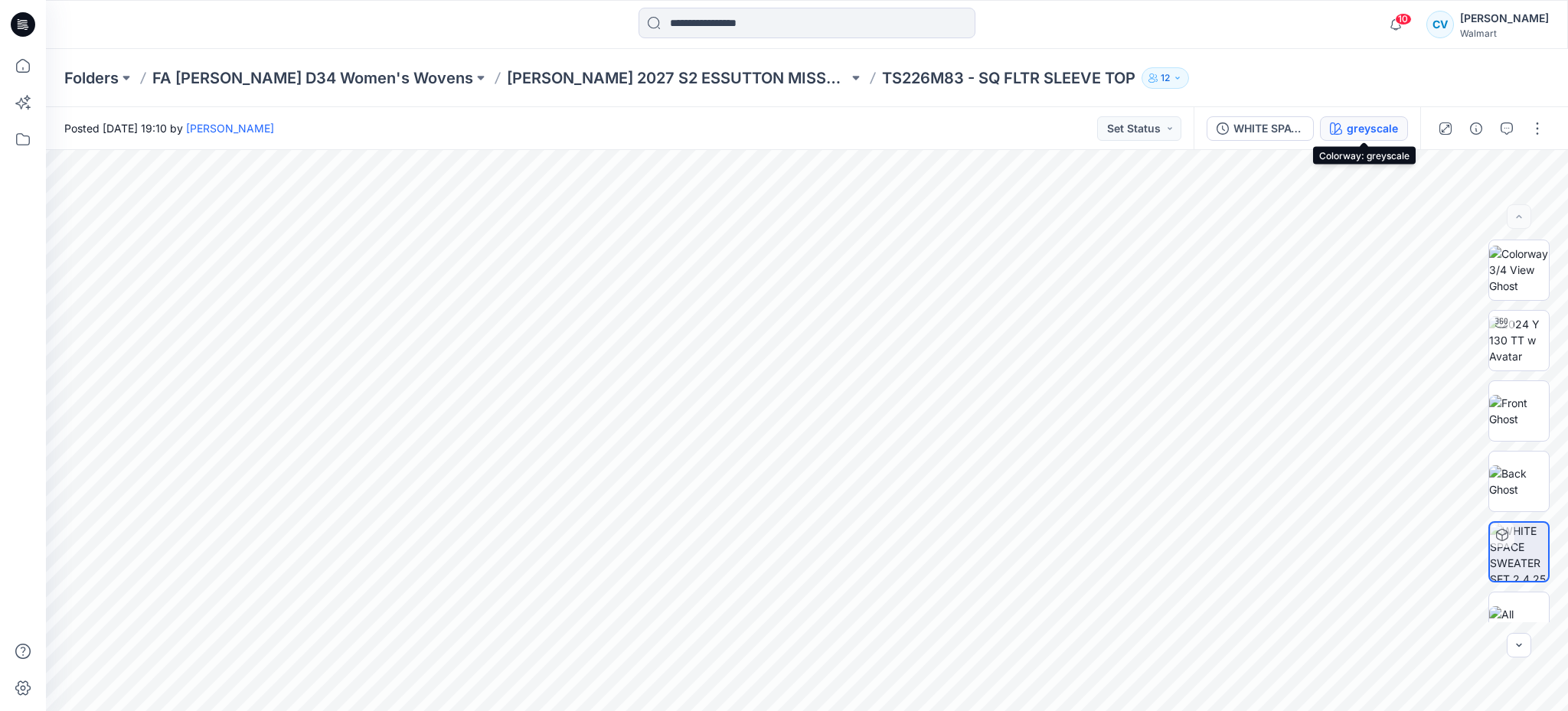
click at [1364, 130] on div "greyscale" at bounding box center [1372, 129] width 51 height 17
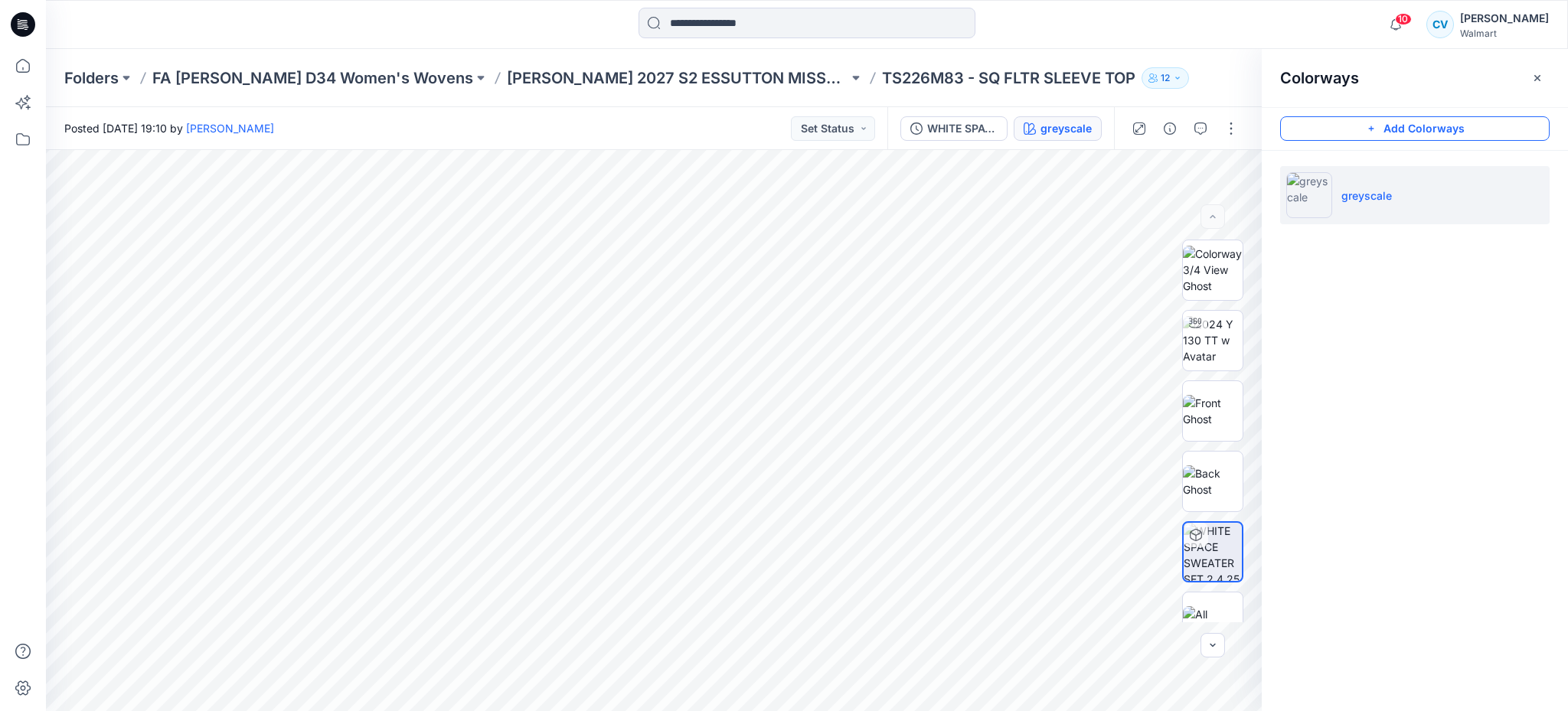
click at [1303, 137] on button "Add Colorways" at bounding box center [1414, 129] width 269 height 25
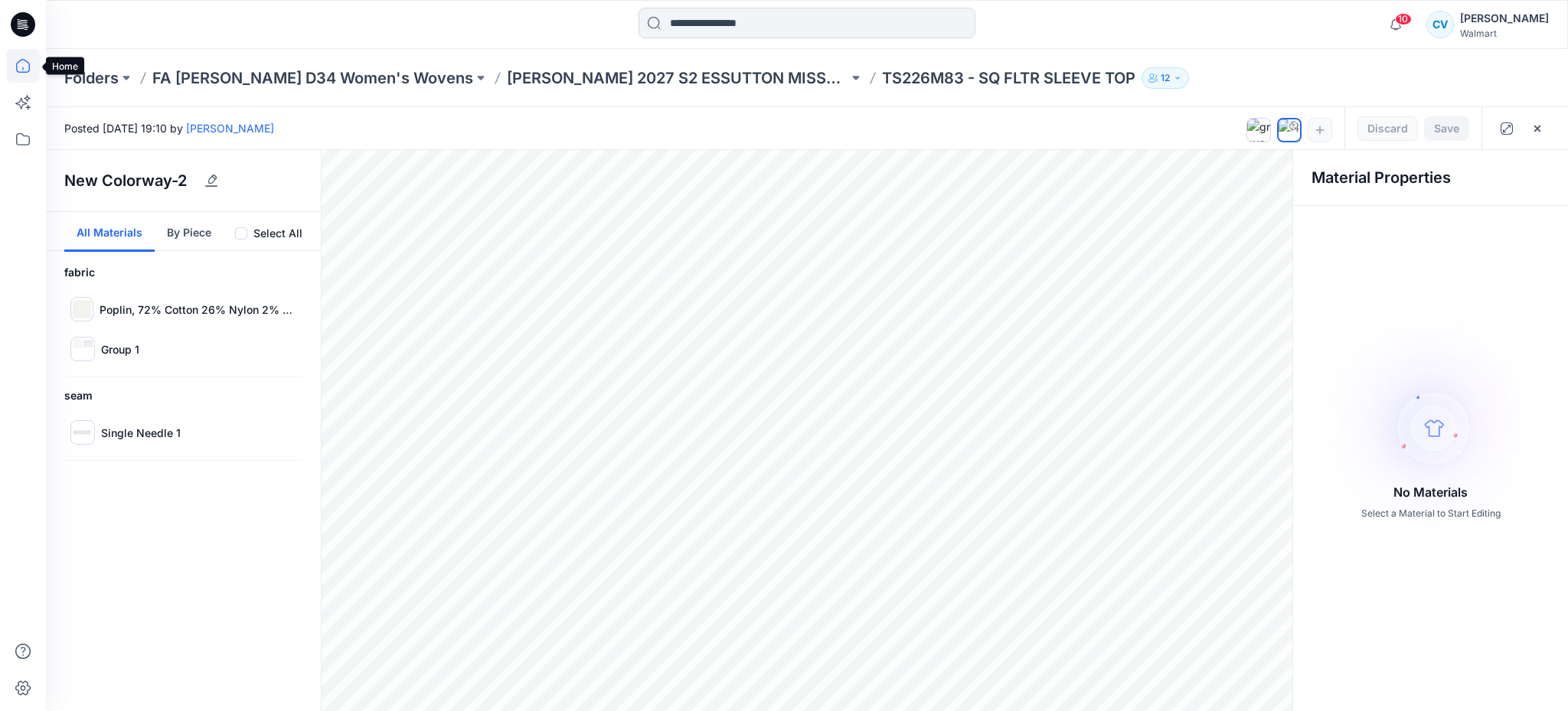
click at [21, 65] on icon at bounding box center [23, 65] width 33 height 33
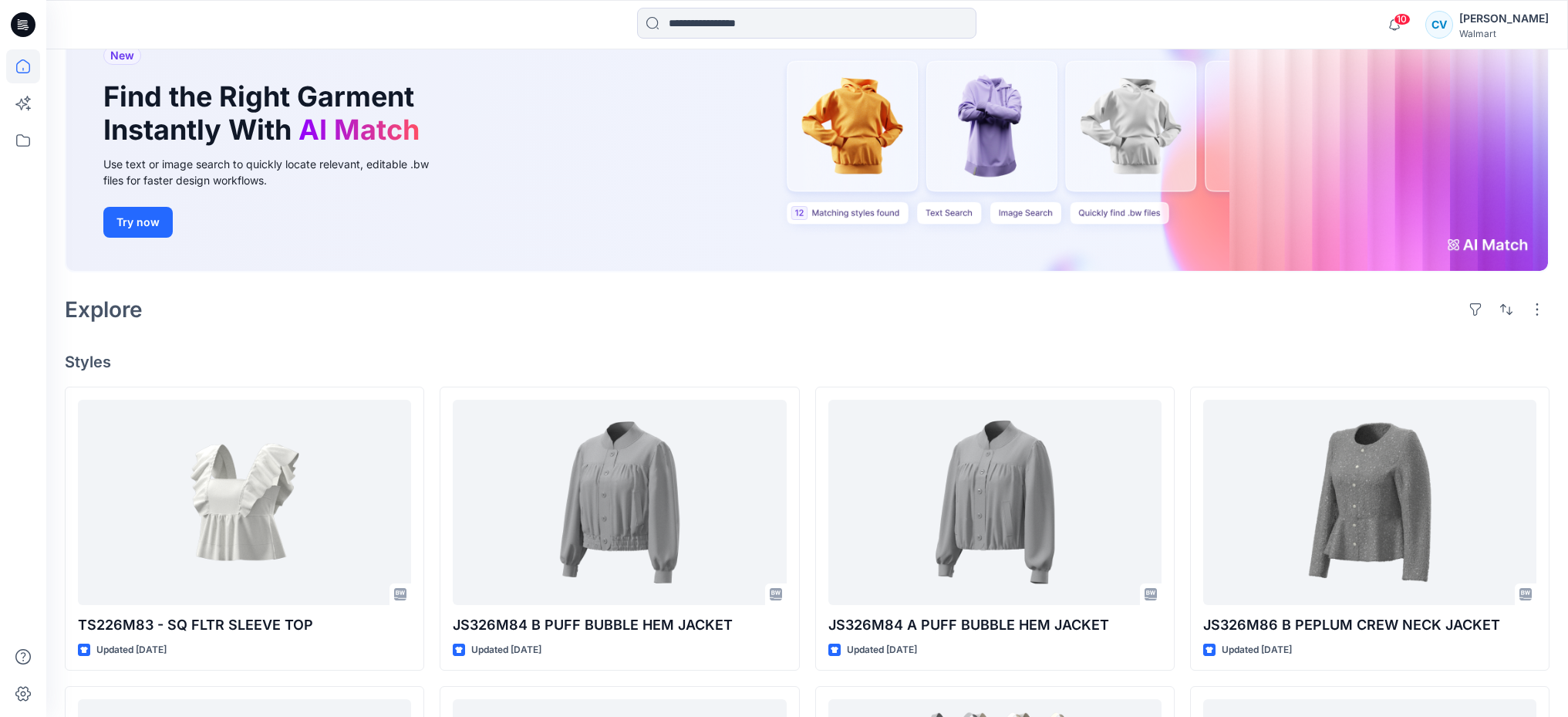
scroll to position [290, 0]
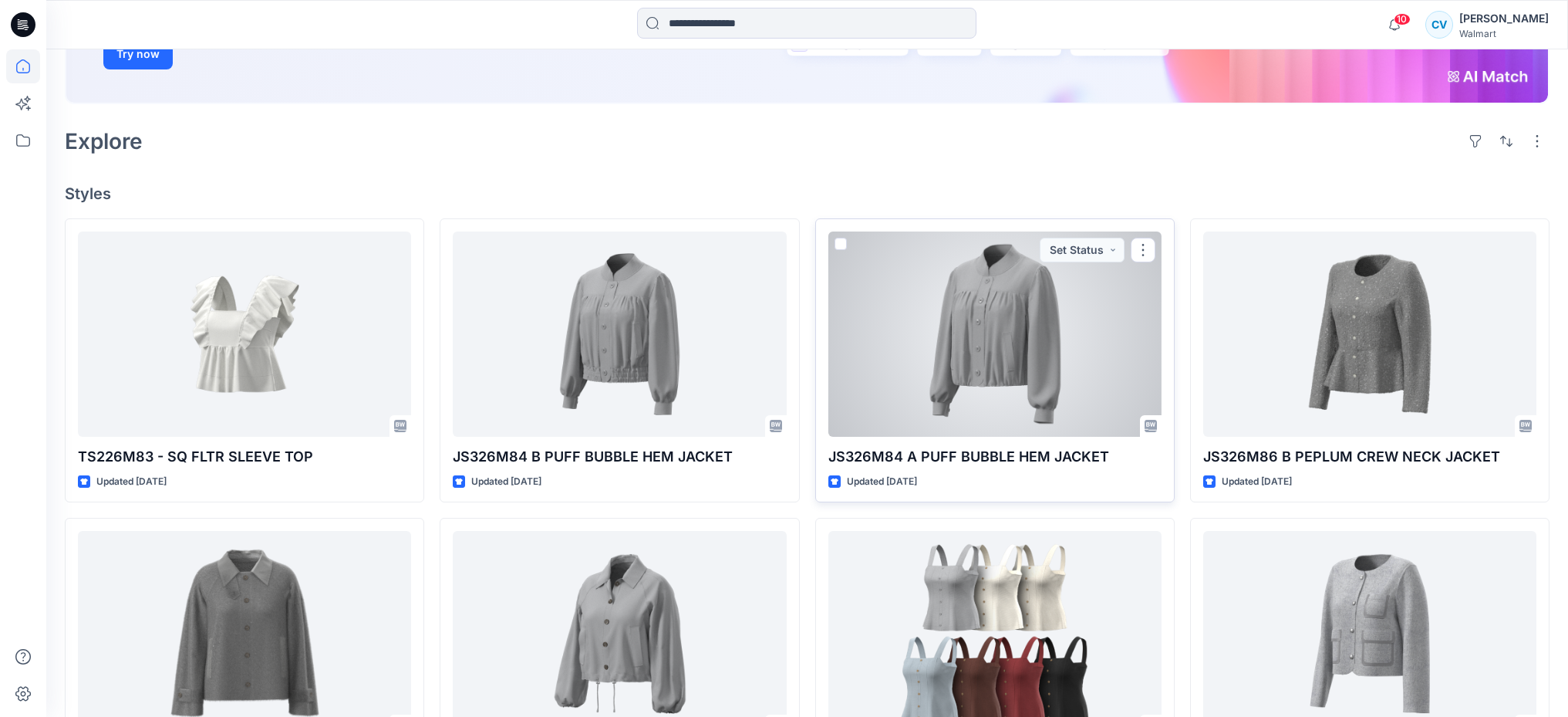
click at [1027, 402] on div at bounding box center [995, 334] width 333 height 205
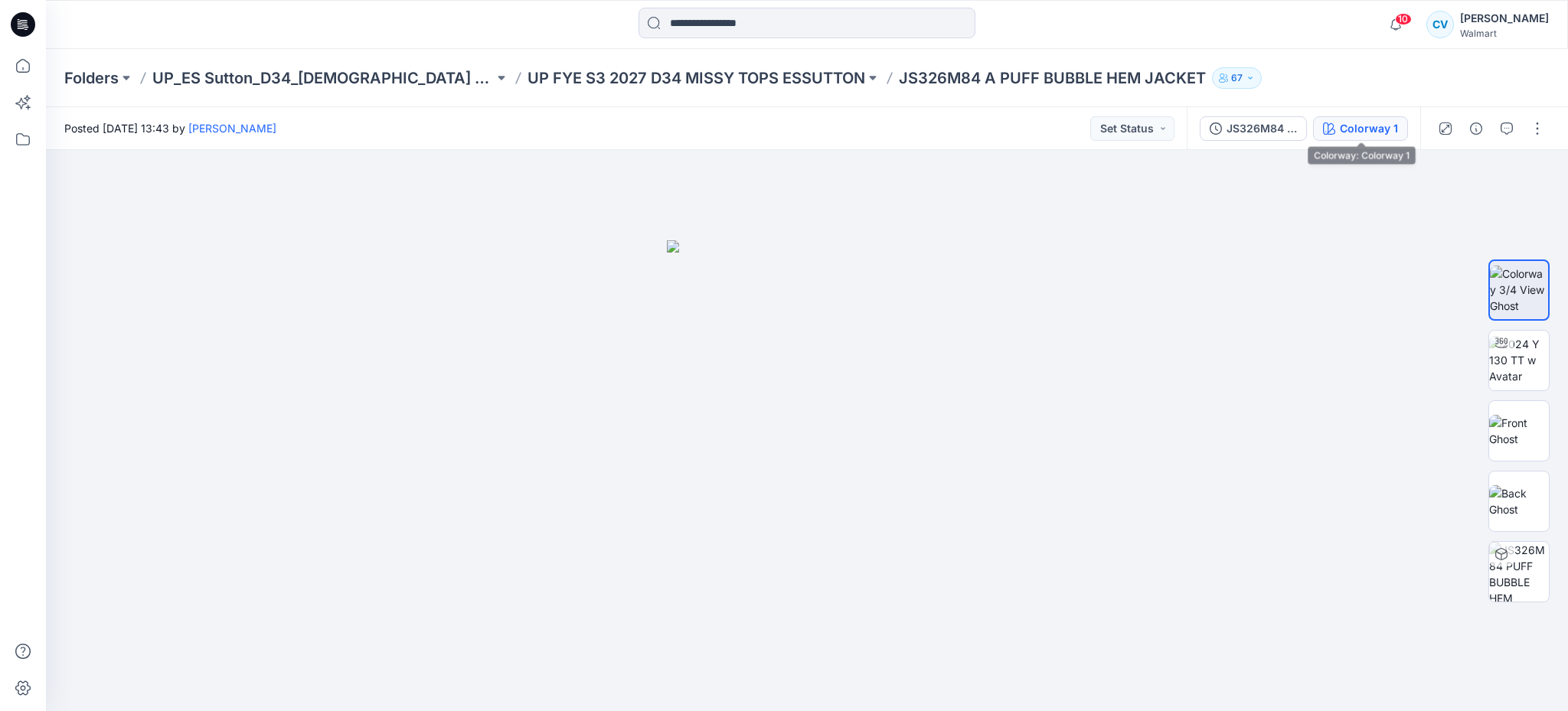
click at [1344, 128] on div "Colorway 1" at bounding box center [1368, 129] width 58 height 17
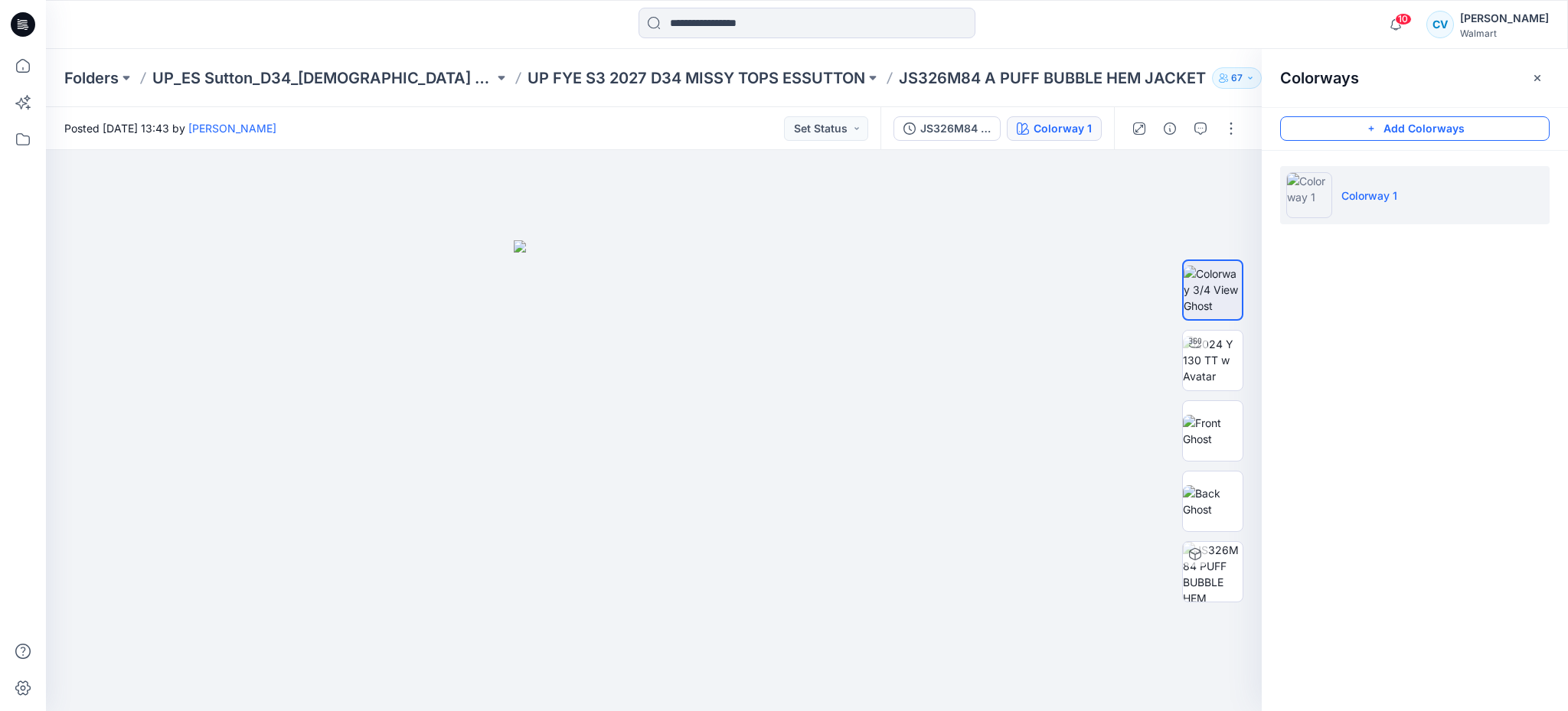
click at [1380, 132] on button "Add Colorways" at bounding box center [1414, 129] width 269 height 25
